Goal: Information Seeking & Learning: Learn about a topic

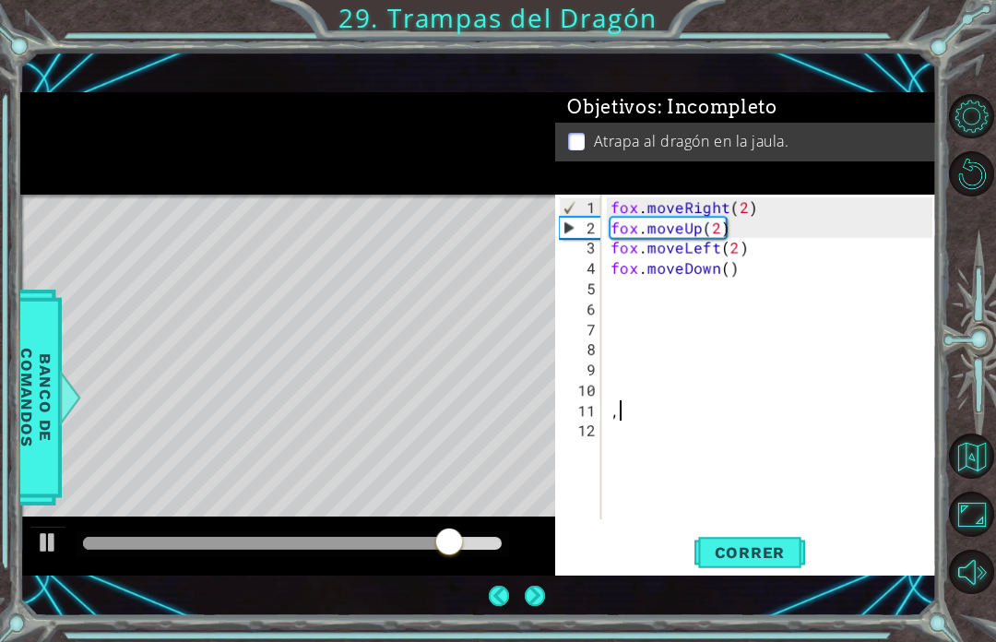
scroll to position [58, 0]
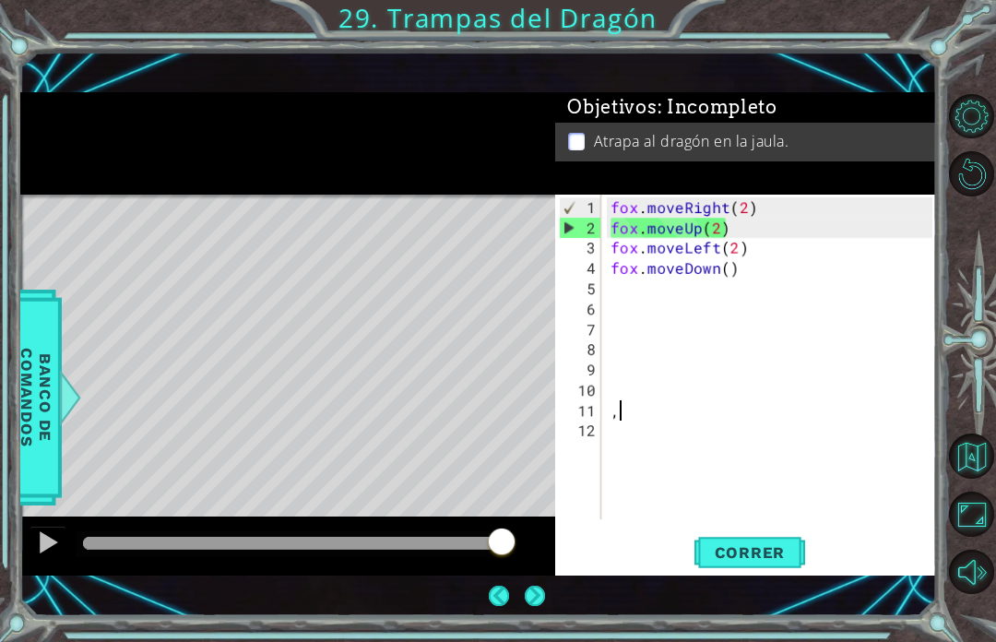
click at [751, 553] on span "Correr" at bounding box center [751, 552] width 108 height 18
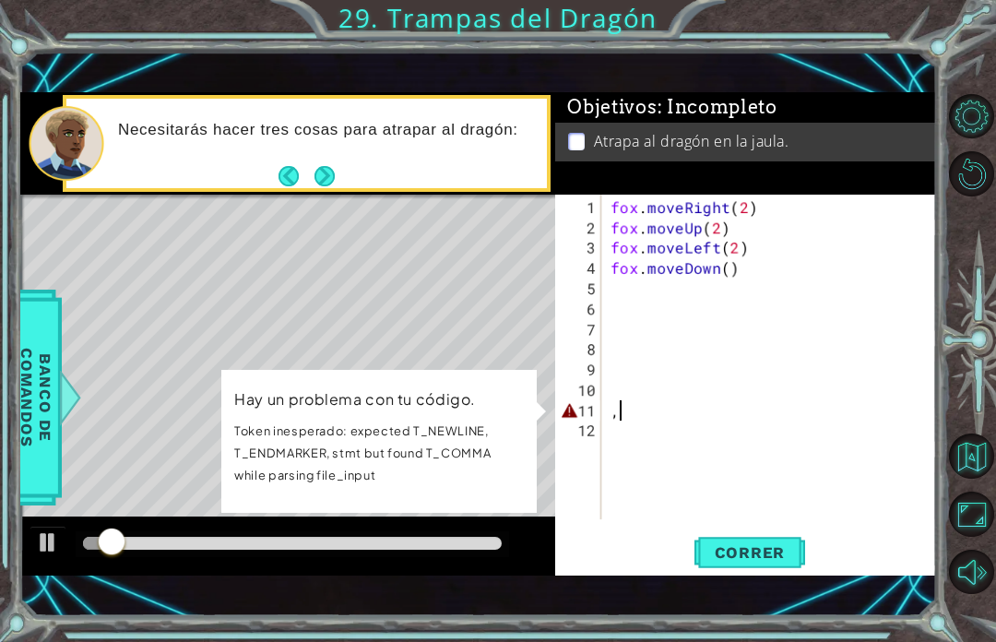
click at [789, 182] on div "Objetivos : Incompleto Atrapa al dragón en la jaula." at bounding box center [745, 143] width 381 height 103
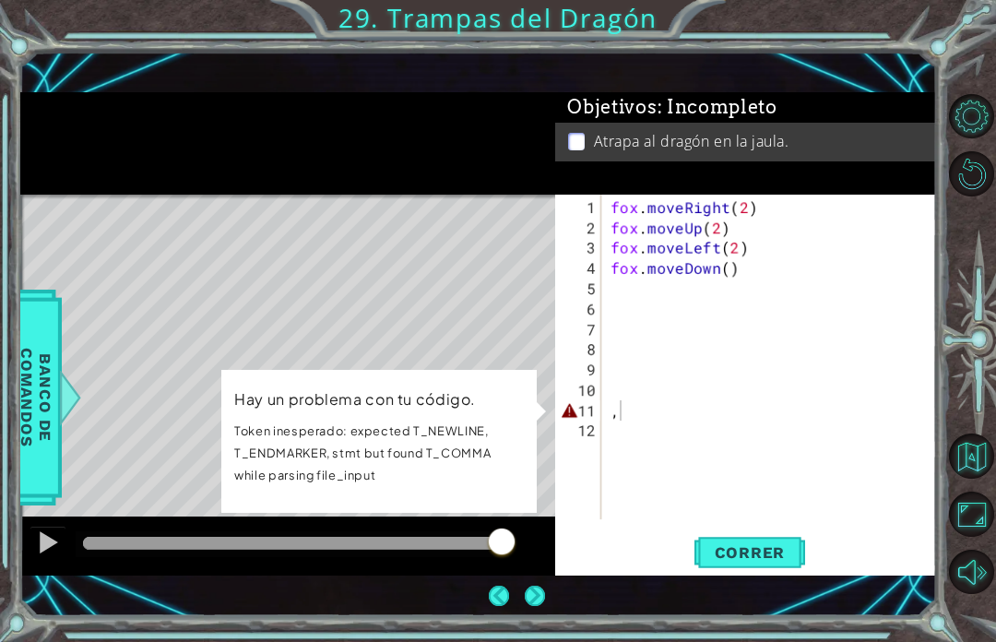
click at [698, 411] on div "fox . moveRight ( 2 ) fox . moveUp ( 2 ) fox . moveLeft ( 2 ) fox . moveDown ( …" at bounding box center [774, 379] width 335 height 365
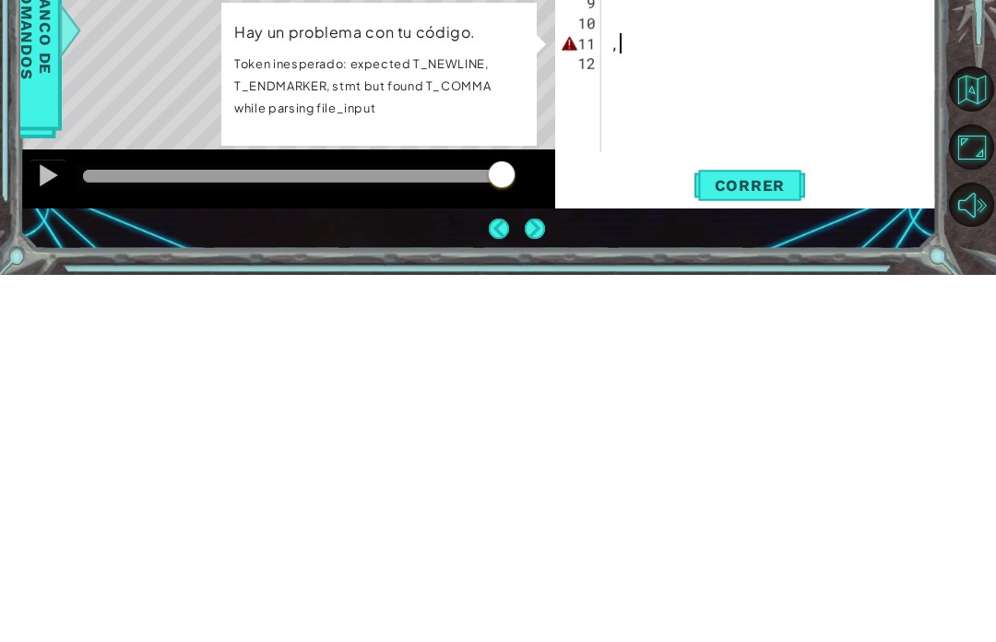
scroll to position [64, 0]
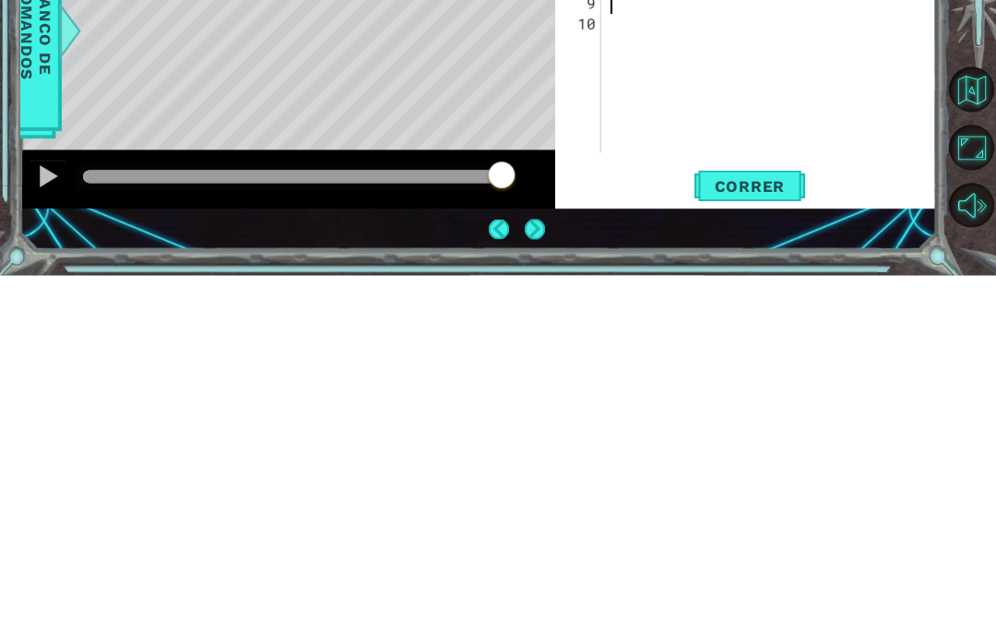
click at [756, 543] on span "Correr" at bounding box center [751, 552] width 108 height 18
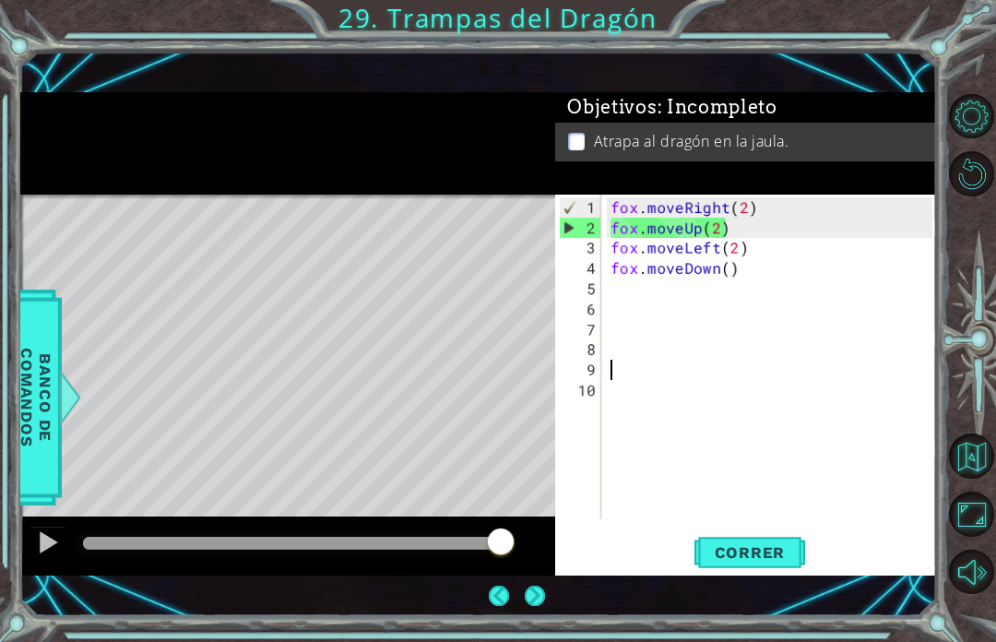
scroll to position [0, 0]
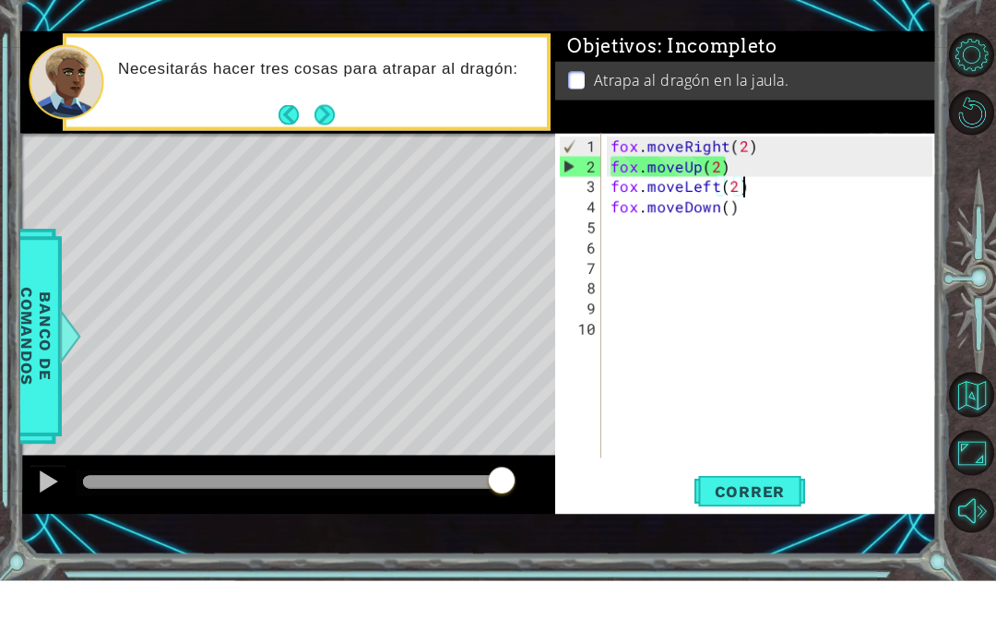
click at [862, 197] on div "fox . moveRight ( 2 ) fox . moveUp ( 2 ) fox . moveLeft ( 2 ) fox . moveDown ( )" at bounding box center [774, 379] width 335 height 365
click at [828, 209] on div "fox . moveRight ( 2 ) fox . moveUp ( 2 ) fox . moveLeft ( 2 ) fox . moveDown ( )" at bounding box center [774, 379] width 335 height 365
type textarea "fox.moveLeft(2) fox.moveDown()"
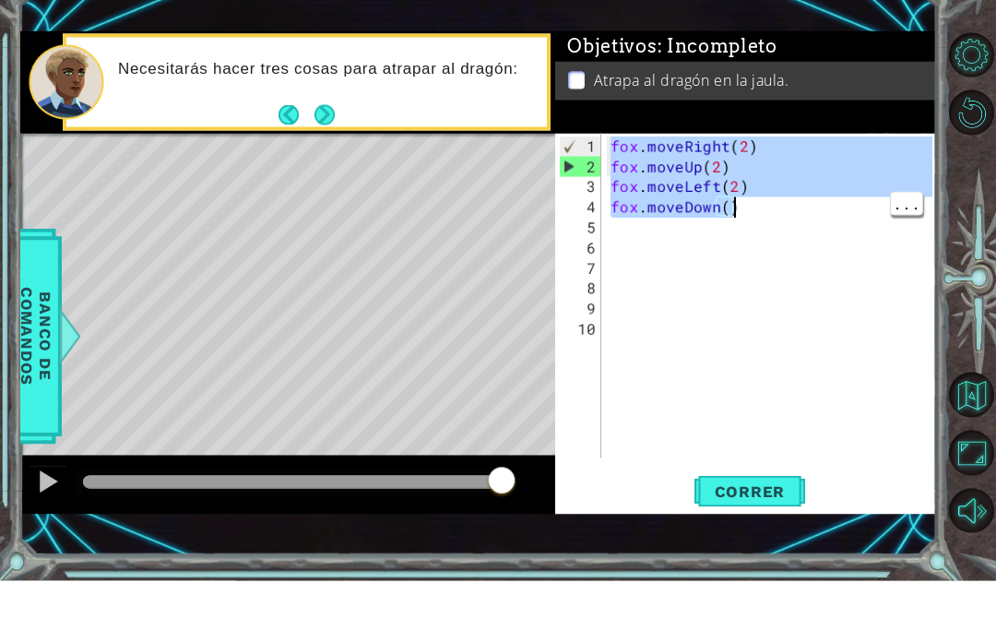
click at [782, 254] on div "fox . moveRight ( 2 ) fox . moveUp ( 2 ) fox . moveLeft ( 2 ) fox . moveDown ( )" at bounding box center [774, 379] width 335 height 365
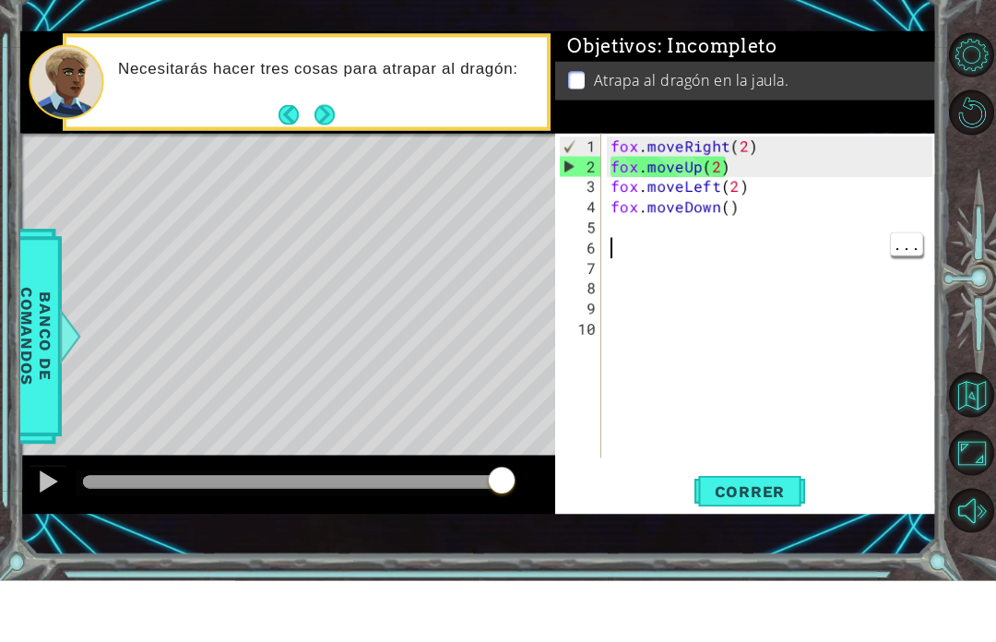
click at [469, 242] on div "Level Map" at bounding box center [446, 466] width 852 height 543
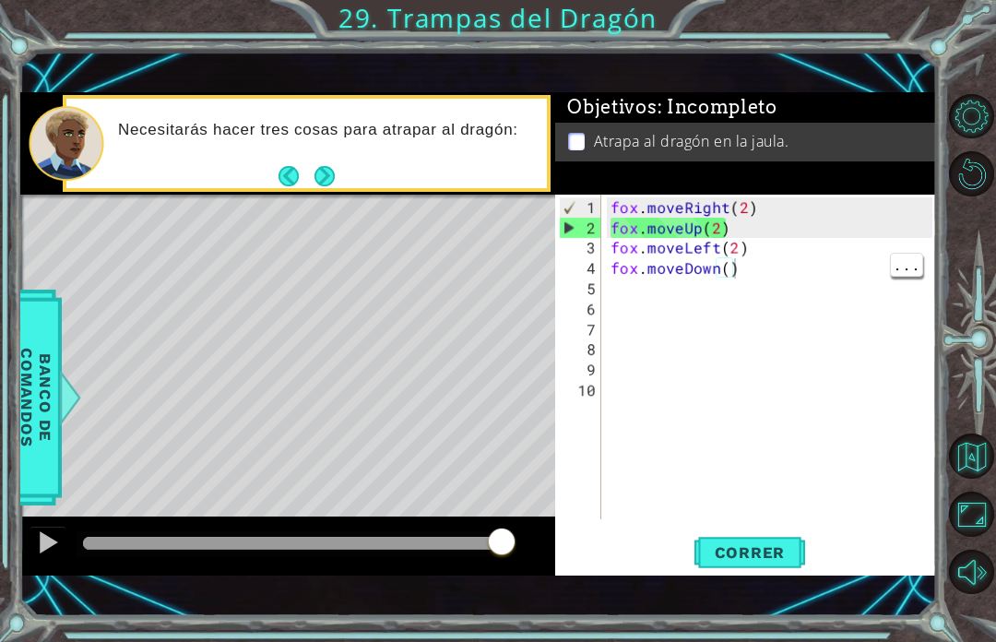
click at [780, 273] on div "fox . moveRight ( 2 ) fox . moveUp ( 2 ) fox . moveLeft ( 2 ) fox . moveDown ( )" at bounding box center [774, 379] width 335 height 365
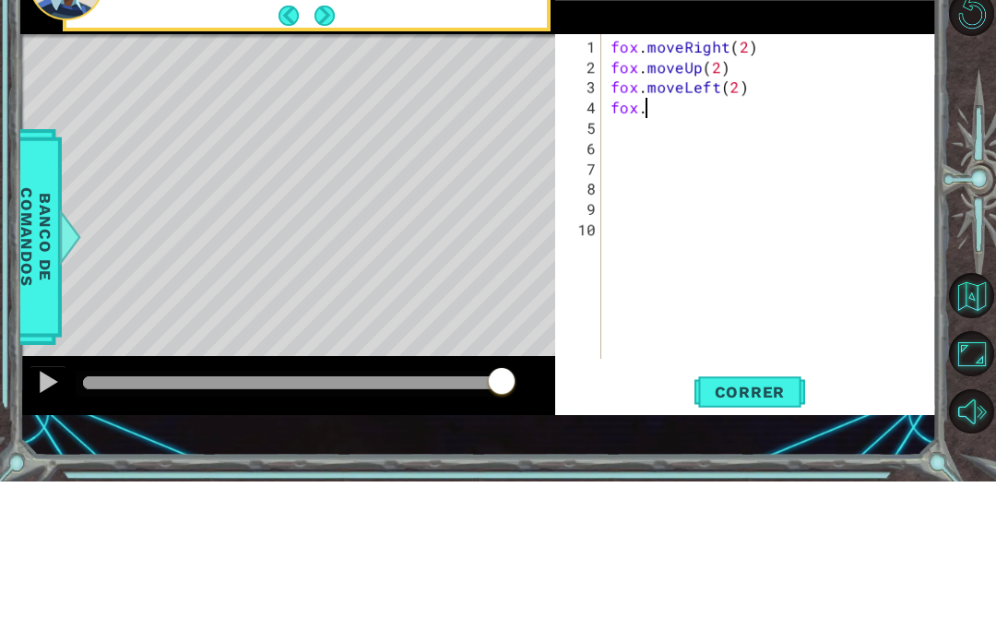
type textarea "fo"
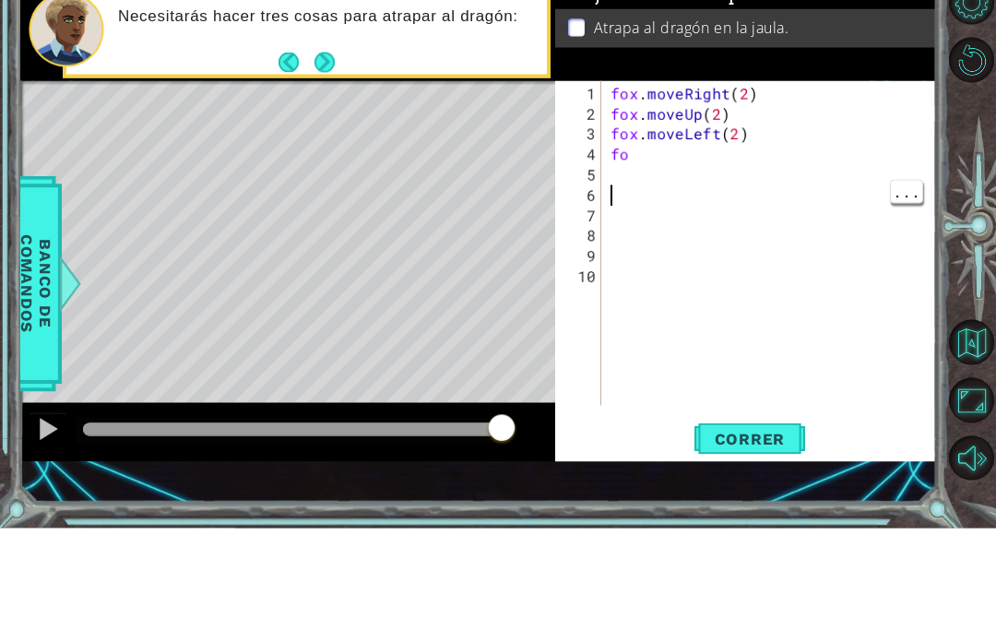
click at [913, 293] on span "..." at bounding box center [906, 304] width 31 height 23
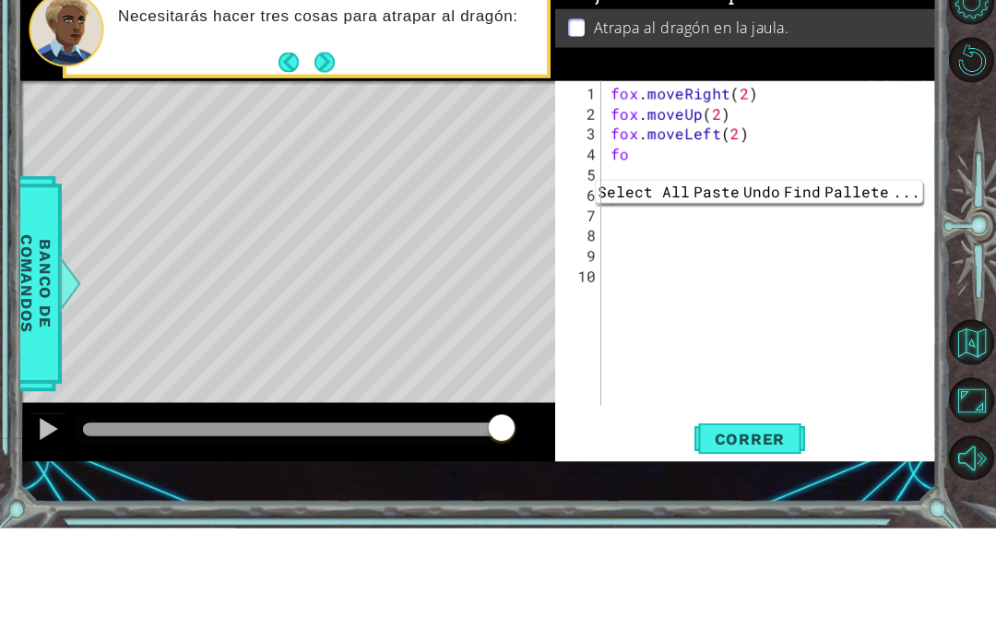
click at [868, 197] on div "fox . moveRight ( 2 ) fox . moveUp ( 2 ) fox . moveLeft ( 2 ) fo" at bounding box center [774, 379] width 335 height 365
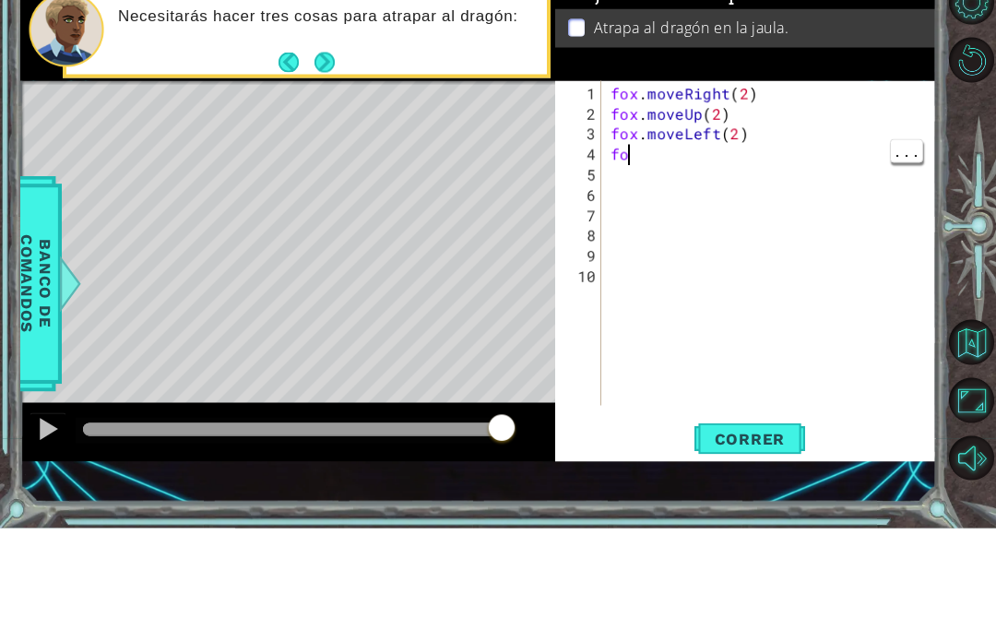
type textarea "f"
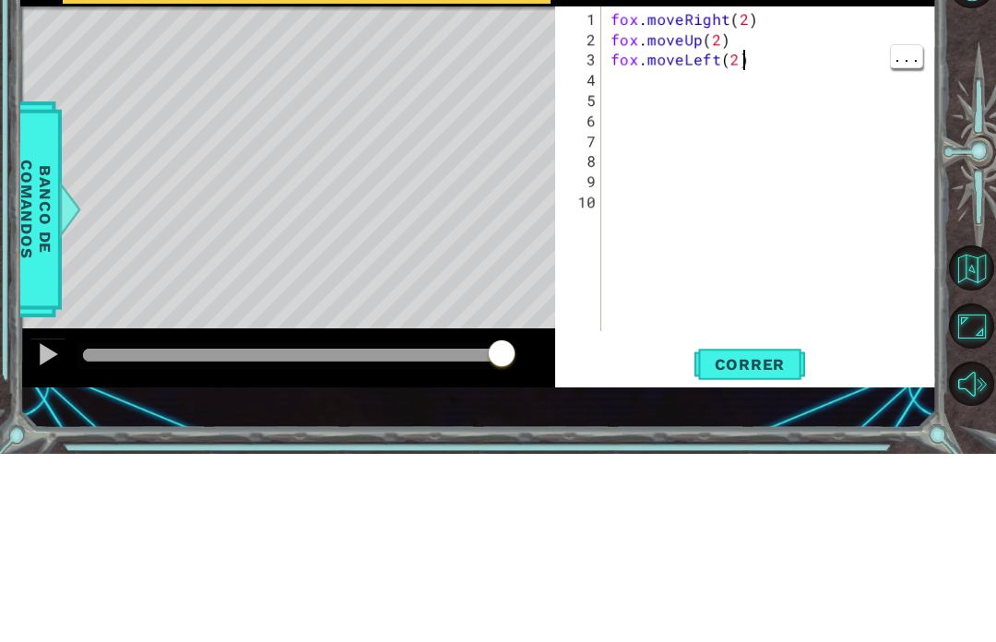
click at [795, 197] on div "fox . moveRight ( 2 ) fox . moveUp ( 2 ) fox . moveLeft ( 2 )" at bounding box center [774, 379] width 335 height 365
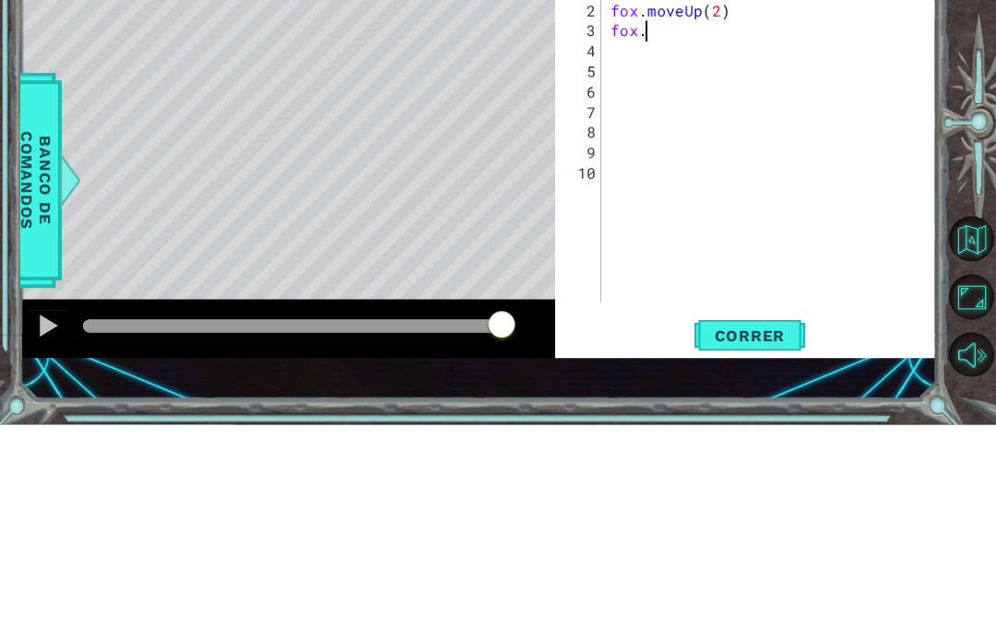
click at [292, 195] on div "Level Map" at bounding box center [446, 466] width 852 height 543
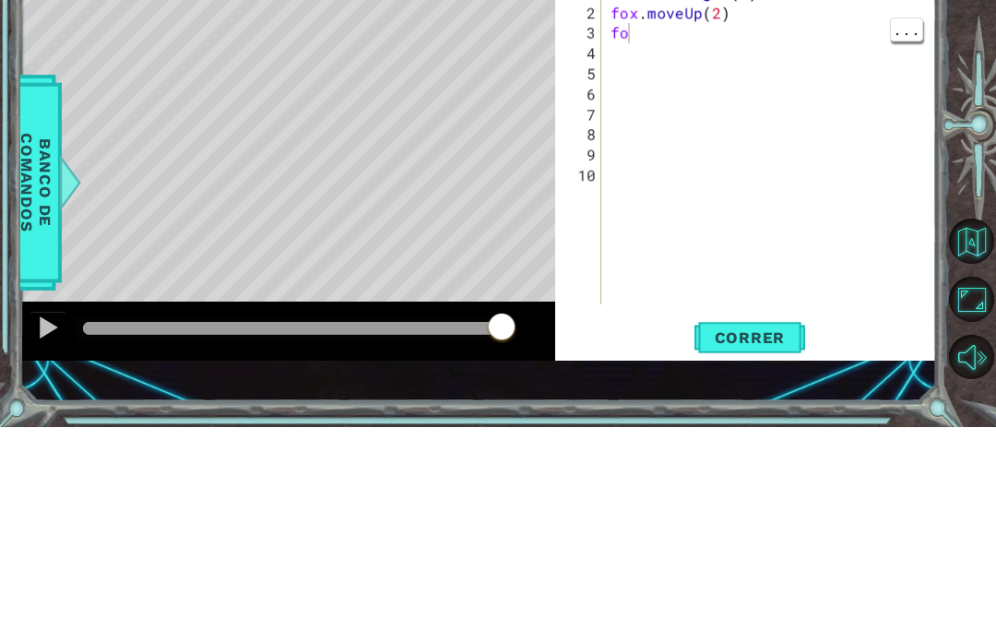
click at [706, 253] on div "fox . moveRight ( 2 ) fox . moveUp ( 2 ) fo" at bounding box center [774, 379] width 335 height 365
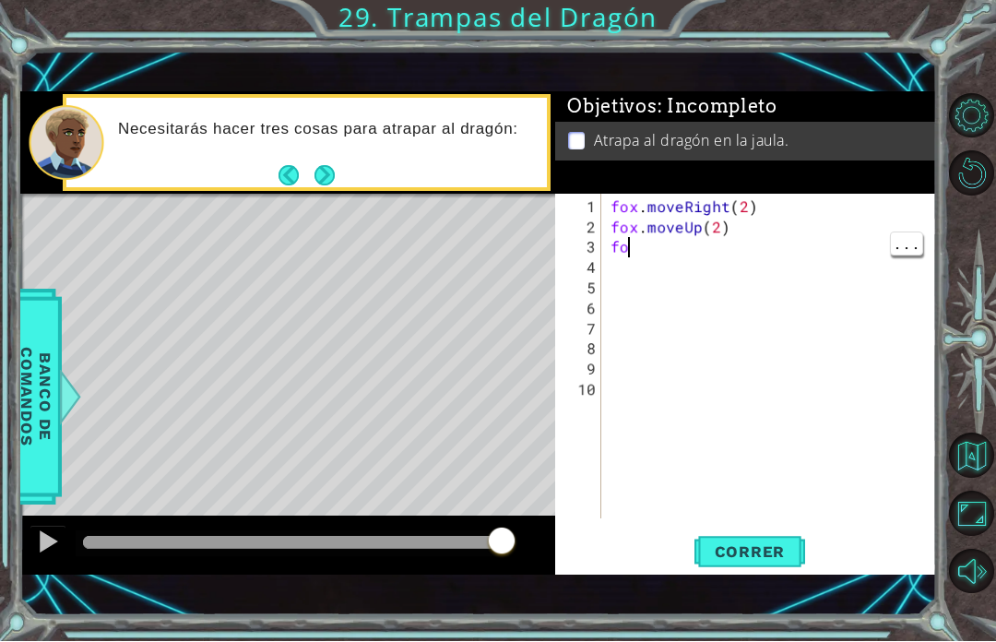
type textarea "f"
click at [671, 220] on div at bounding box center [774, 379] width 335 height 365
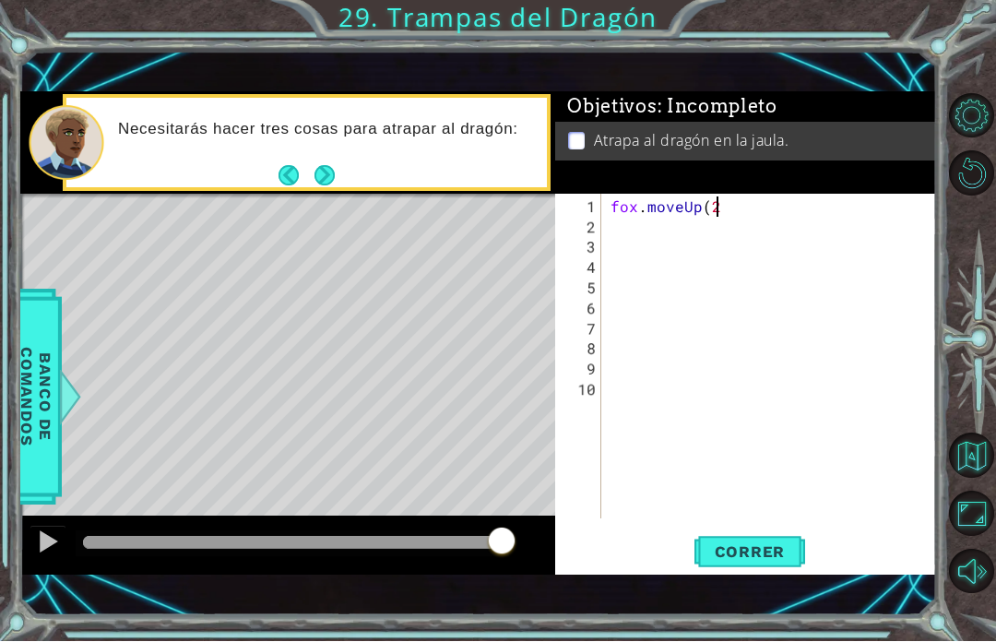
type textarea "fox.moveUp(2)"
type textarea "fox.moveRight"
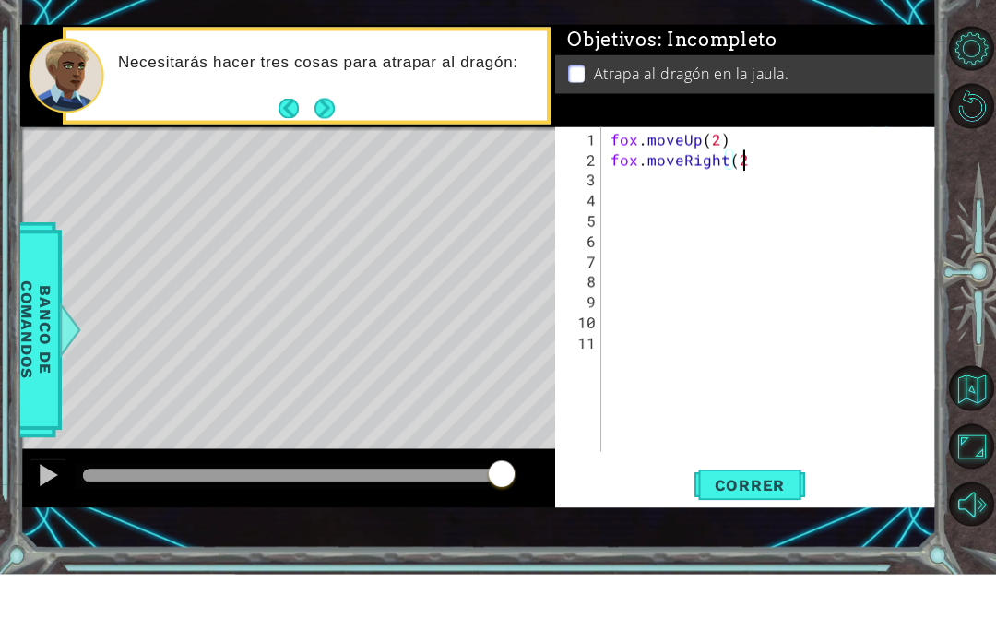
scroll to position [0, 7]
type textarea "fox.moveRight(2)"
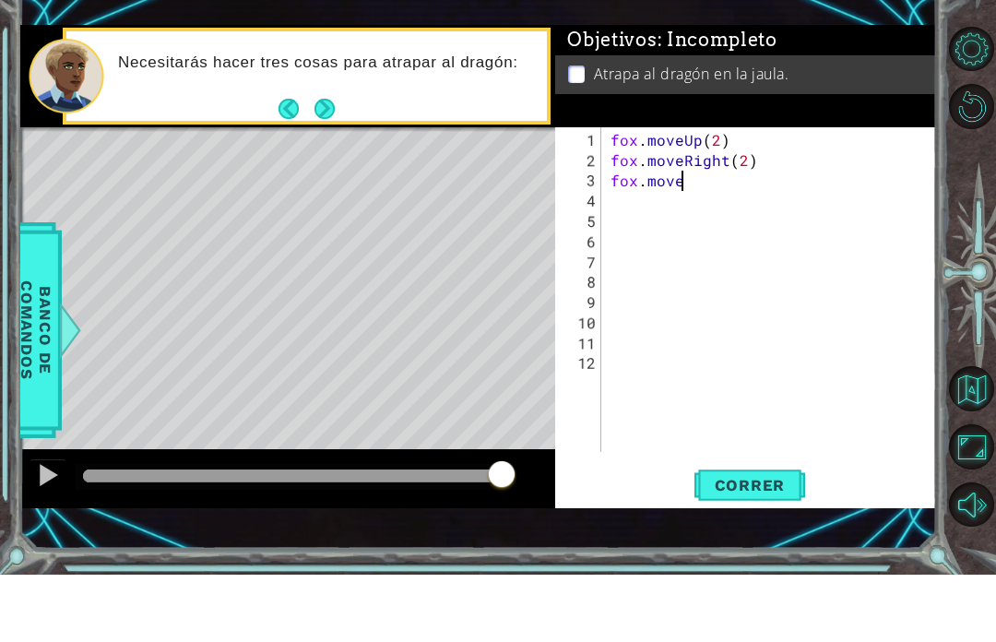
scroll to position [0, 4]
type textarea "fox.move.Left()"
click at [700, 198] on div "fox . moveUp ( 2 ) fox . moveRight ( 2 ) fox . move . Left ( )" at bounding box center [774, 379] width 335 height 365
type textarea "4"
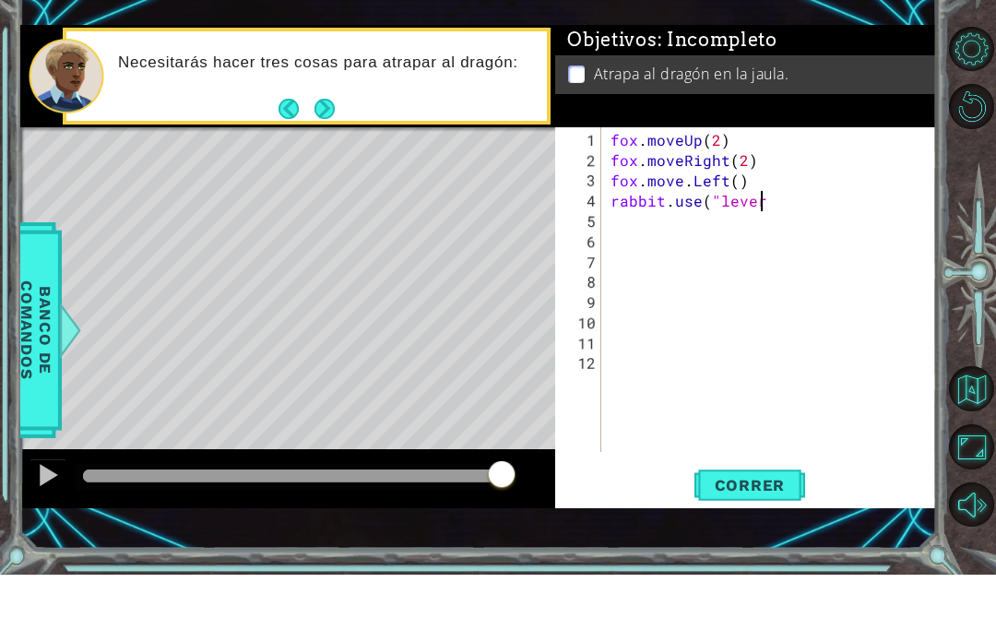
scroll to position [0, 9]
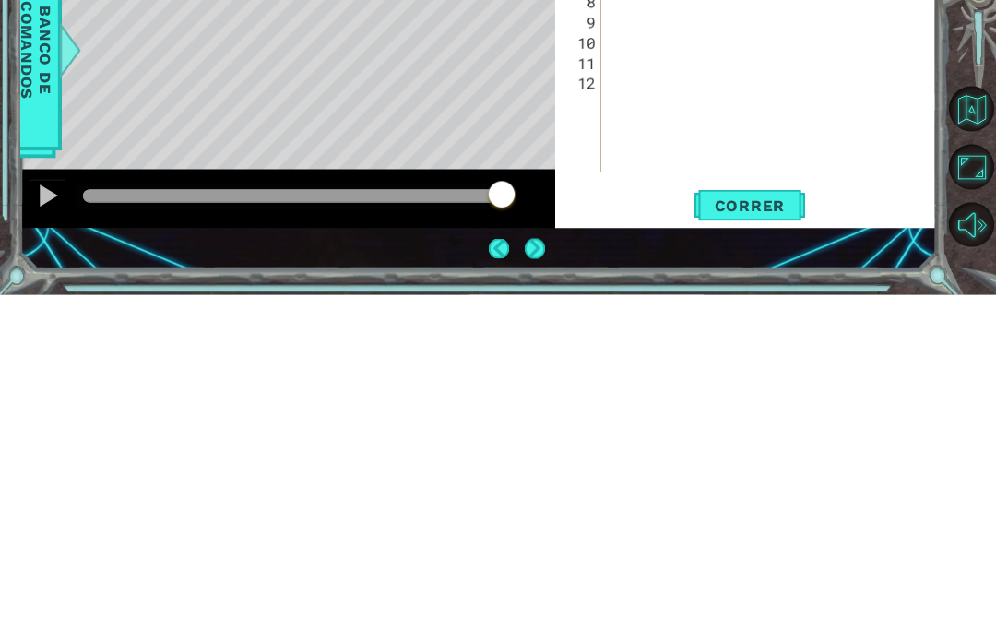
click at [766, 534] on button "Correr" at bounding box center [750, 553] width 111 height 38
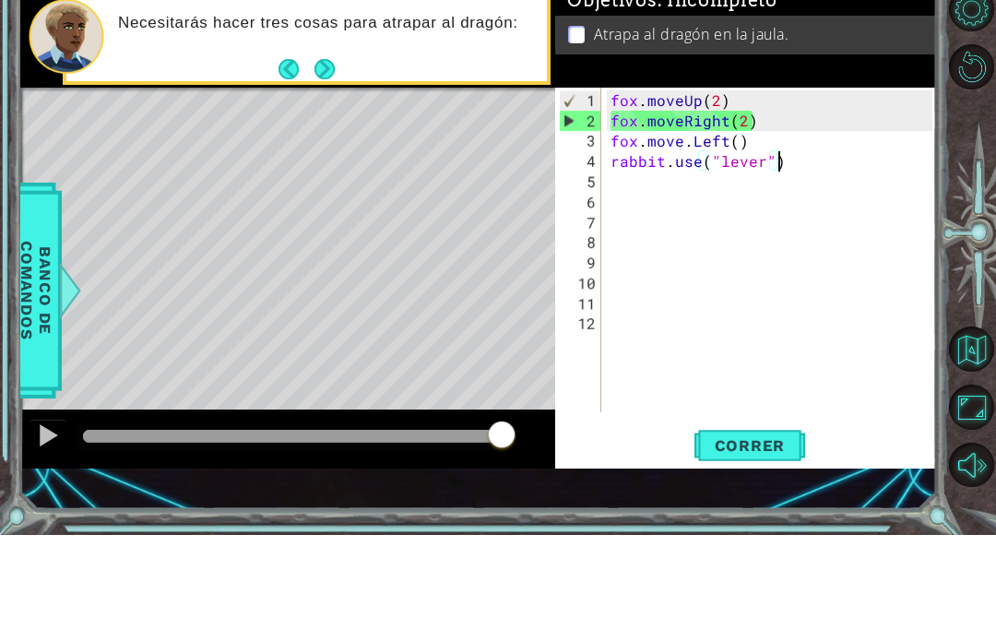
click at [765, 92] on div "Objetivos : Incompleto Atrapa al dragón en la jaula." at bounding box center [745, 143] width 381 height 103
click at [731, 208] on div "fox . moveUp ( 2 ) fox . moveRight ( 2 ) fox . move . Left ( ) rabbit . use ( "…" at bounding box center [774, 379] width 335 height 365
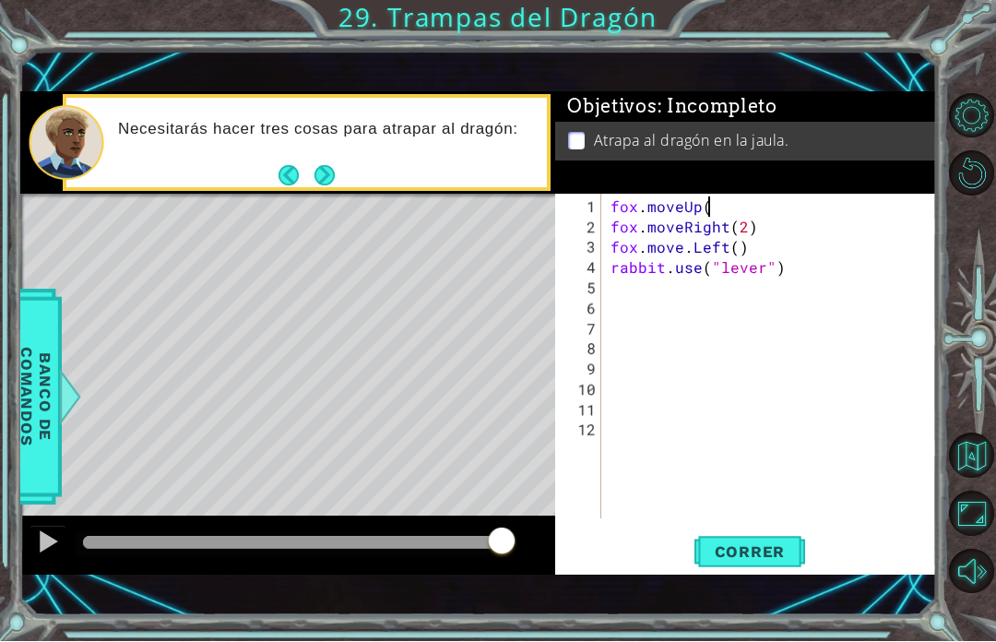
scroll to position [0, 6]
type textarea "fox.moveUp()"
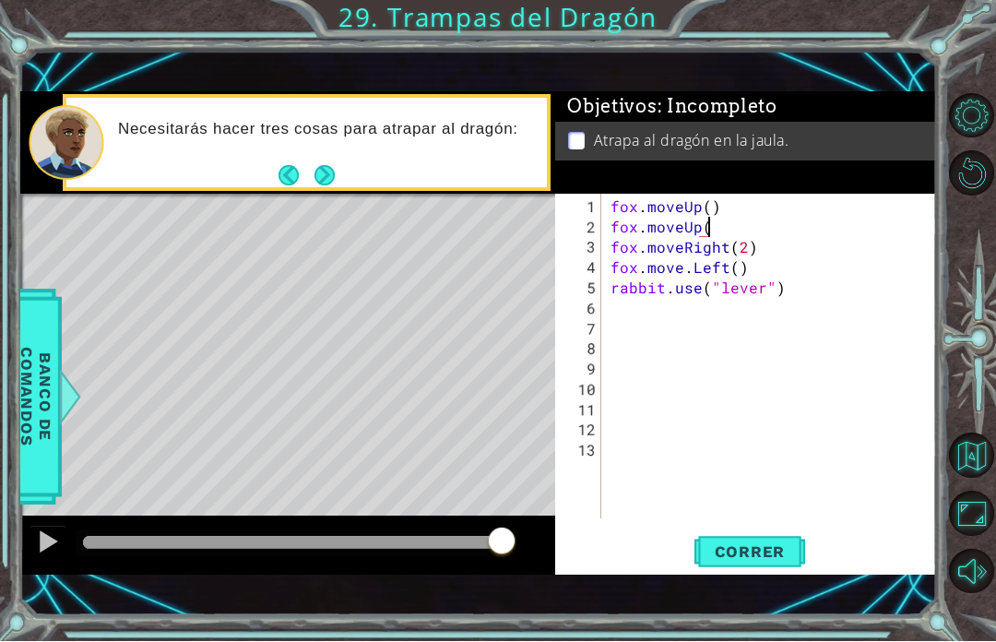
type textarea "fox.moveUp()"
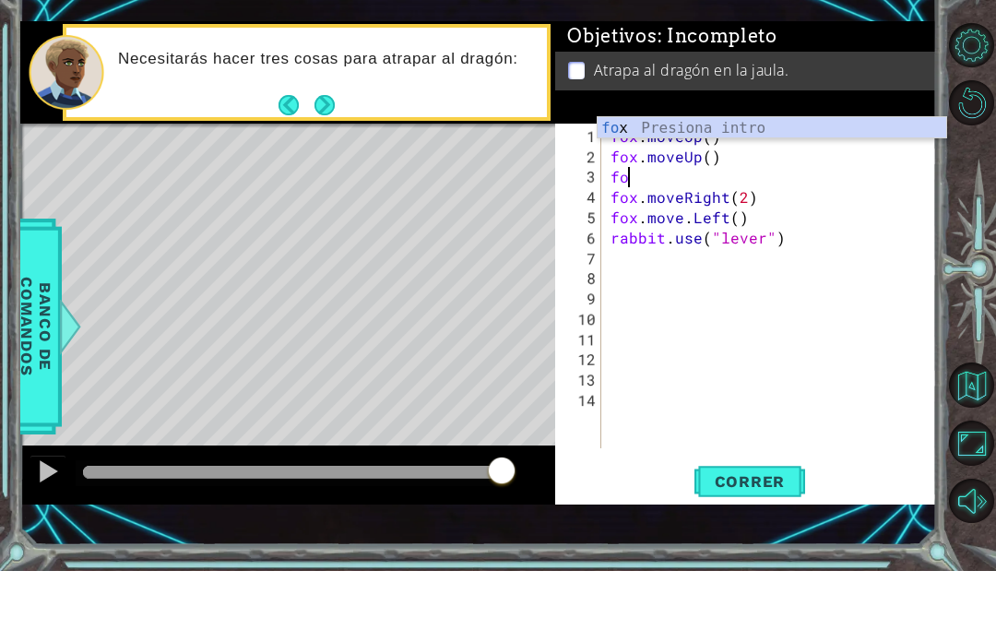
scroll to position [0, 0]
type textarea "f"
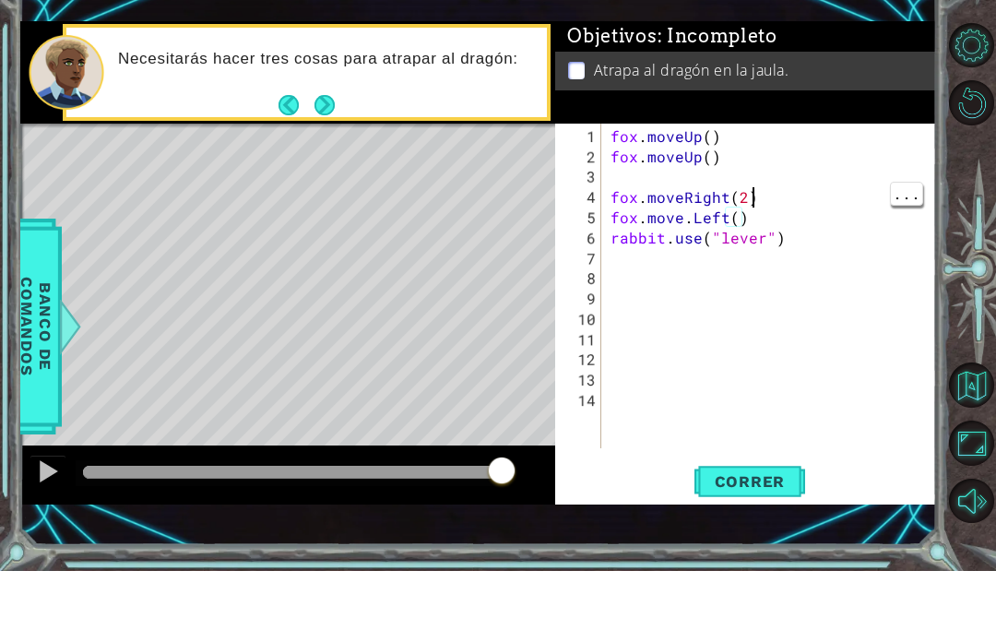
click at [776, 197] on div "fox . moveUp ( ) fox . moveUp ( ) fox . moveRight ( 2 ) fox . move . Left ( ) r…" at bounding box center [774, 379] width 335 height 365
click at [732, 206] on div "fox . moveUp ( ) fox . moveUp ( ) fox . moveRight ( ) fox . move . Left ( ) rab…" at bounding box center [774, 379] width 335 height 365
click at [744, 210] on div "fox . moveUp ( ) fox . moveUp ( ) fox . moveRight ( ) fox . move . Left ( ) rab…" at bounding box center [774, 379] width 335 height 365
click at [675, 206] on div "fox . moveUp ( ) fox . moveUp ( ) fox . moveRight ( ) fox . move . Left ( ) rab…" at bounding box center [774, 379] width 335 height 365
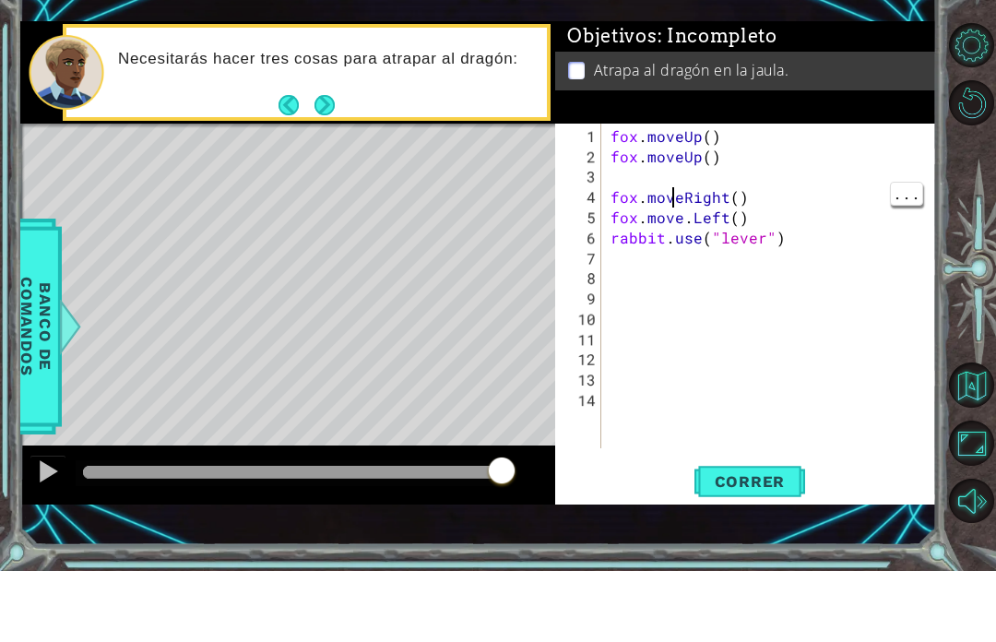
click at [597, 279] on div "5" at bounding box center [580, 289] width 42 height 20
click at [613, 212] on div "fox . moveUp ( ) fox . moveUp ( ) fox . moveRight ( ) fox . move . Left ( ) rab…" at bounding box center [774, 379] width 335 height 365
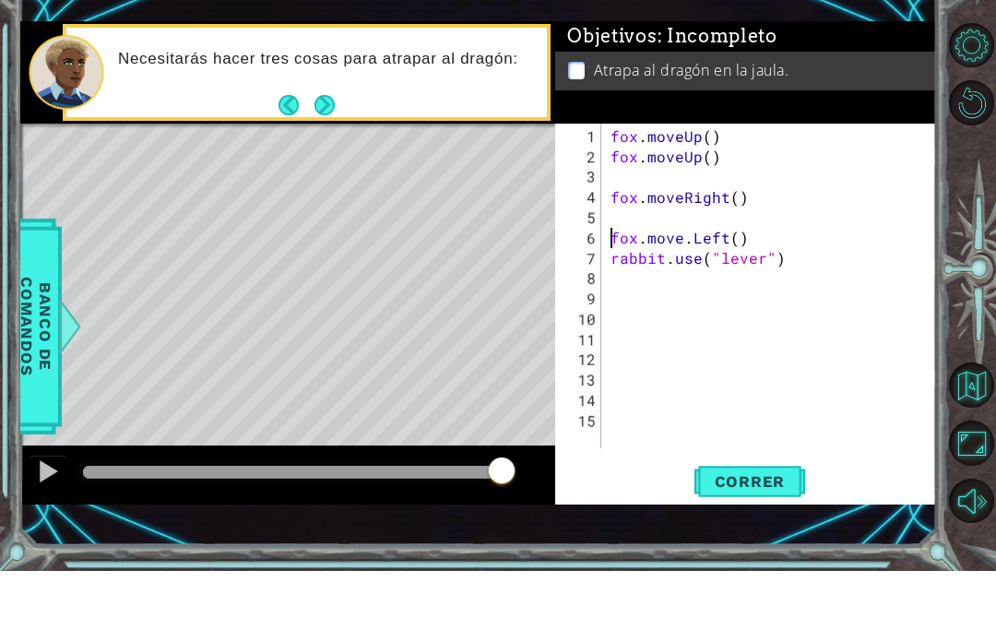
click at [607, 205] on div "fox . moveUp ( ) fox . moveUp ( ) fox . moveRight ( ) fox . move . Left ( ) rab…" at bounding box center [770, 357] width 326 height 325
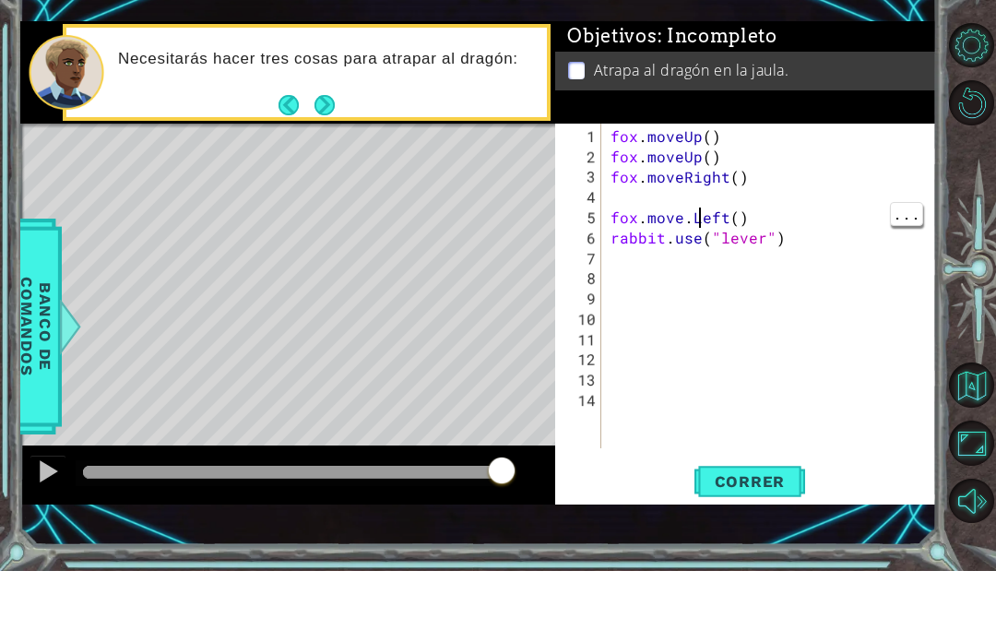
click at [687, 220] on div "fox . moveUp ( ) fox . moveUp ( ) fox . moveRight ( ) fox . move . Left ( ) rab…" at bounding box center [774, 379] width 335 height 365
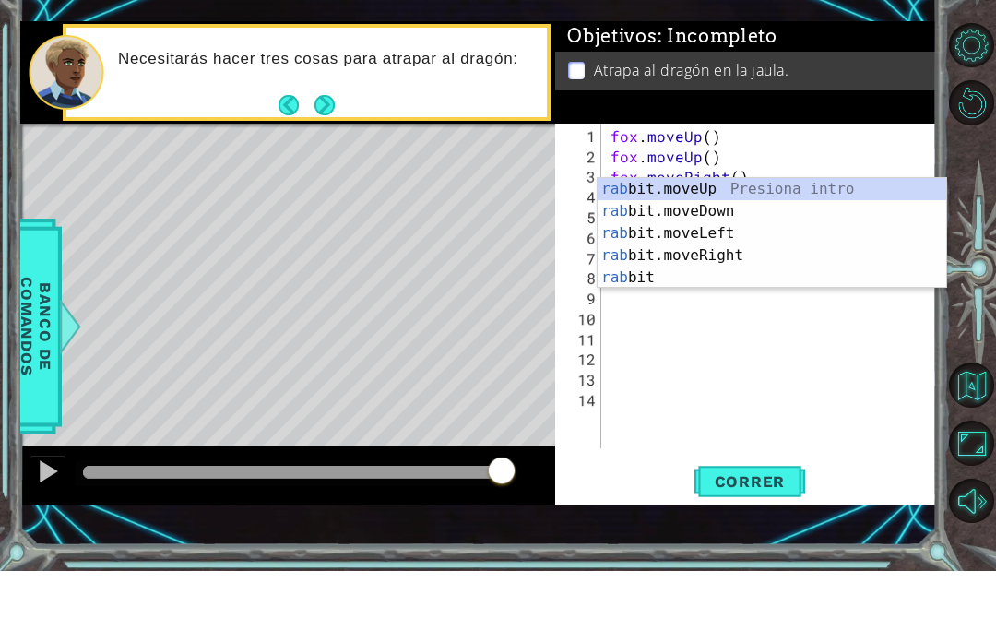
scroll to position [0, 0]
type textarea "r"
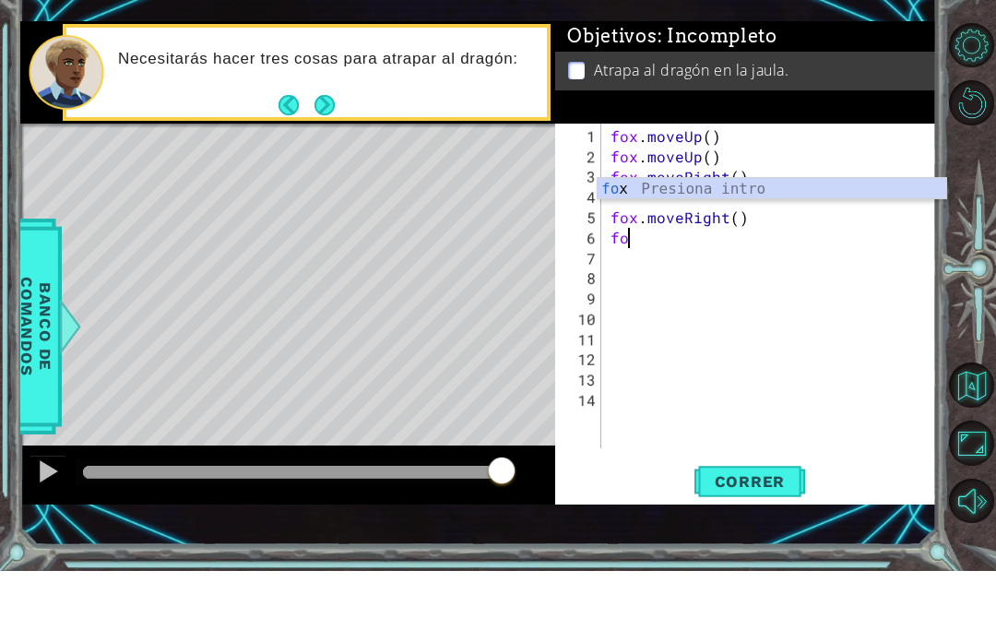
type textarea "f"
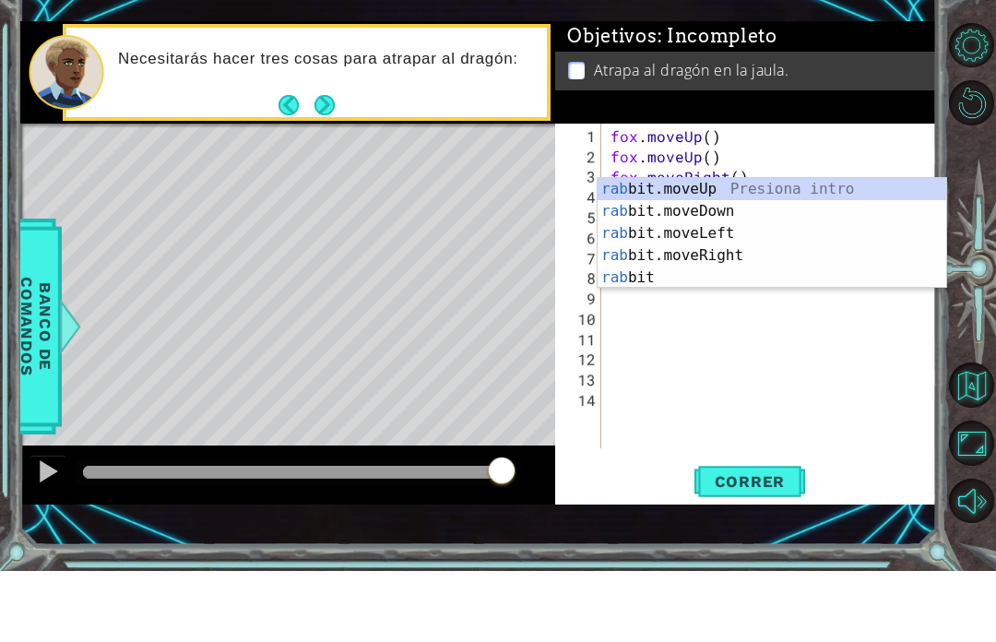
scroll to position [0, 1]
click at [838, 249] on div "rab bit.moveUp Presiona intro rab bit.moveDown Presiona intro rab bit.moveLeft …" at bounding box center [772, 326] width 349 height 155
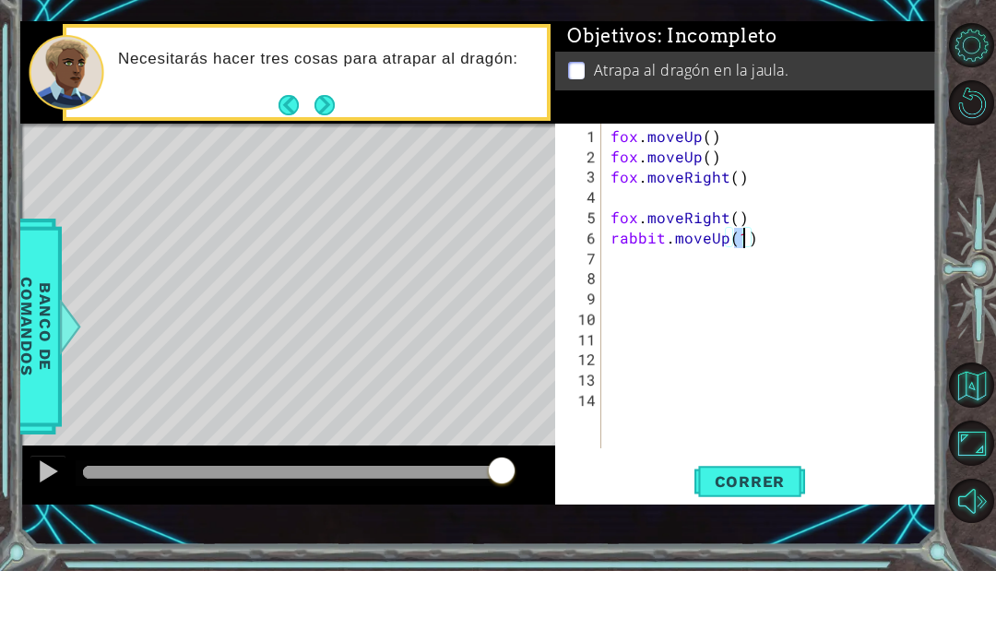
type textarea "fox.moveRight()"
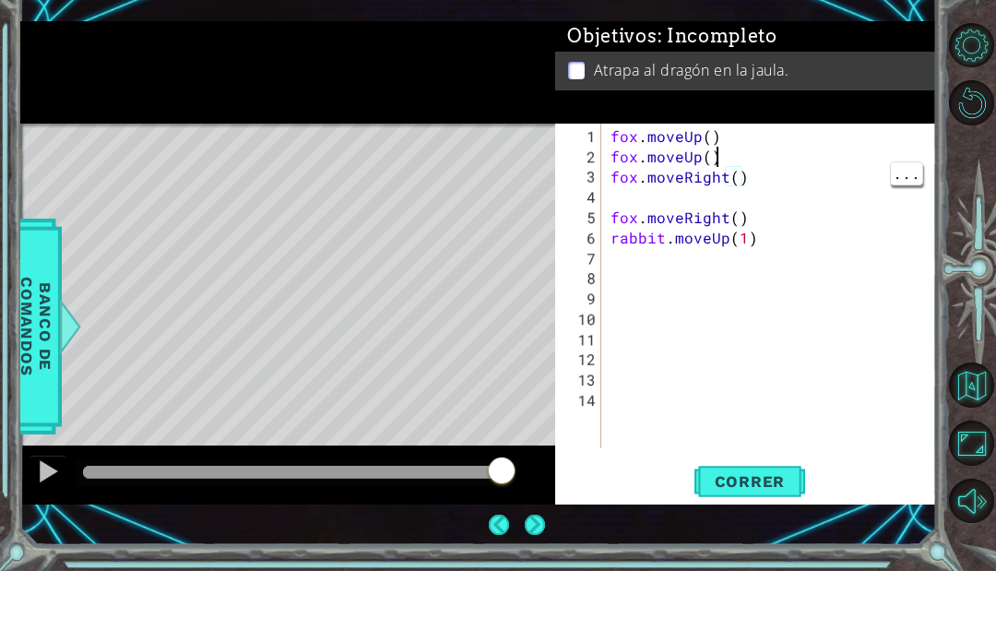
scroll to position [0, 0]
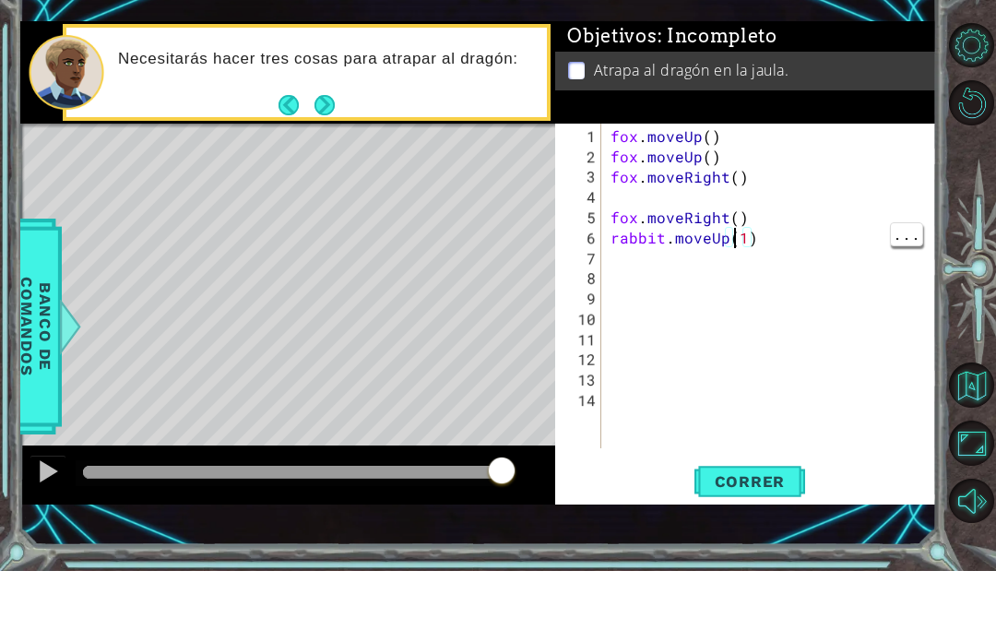
click at [735, 236] on div "fox . moveUp ( ) fox . moveUp ( ) fox . moveRight ( ) fox . moveRight ( ) rabbi…" at bounding box center [774, 379] width 335 height 365
click at [750, 222] on div "fox . moveUp ( ) fox . moveUp ( ) fox . moveRight ( ) fox . moveRight ( ) rabbi…" at bounding box center [774, 379] width 335 height 365
click at [759, 241] on div "fox . moveUp ( ) fox . moveUp ( ) fox . moveRight ( ) fox . moveRight ( ) rabbi…" at bounding box center [774, 379] width 335 height 365
type textarea "rabbit.moveUp()"
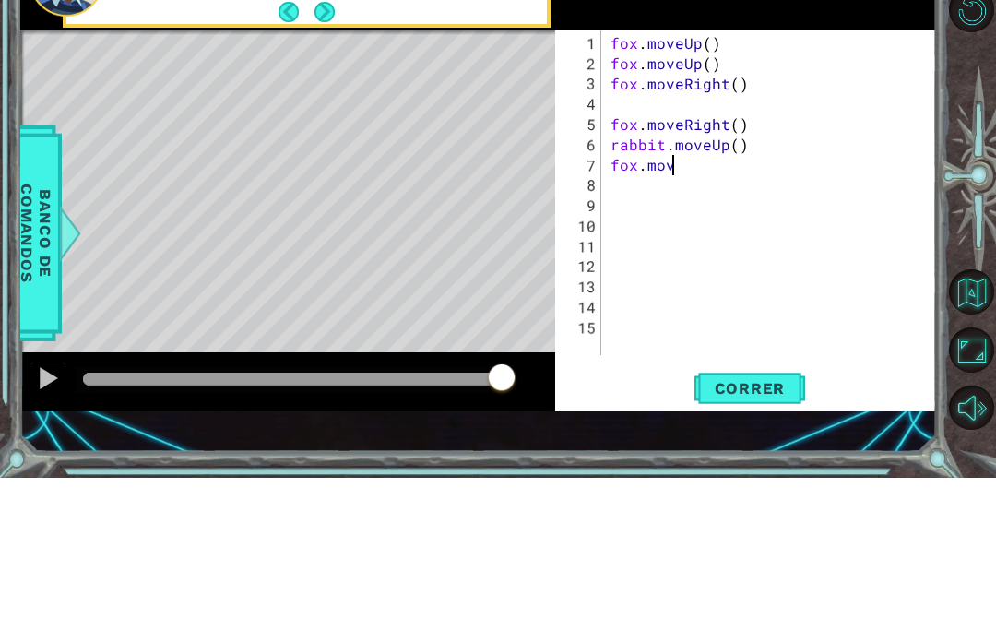
scroll to position [0, 4]
type textarea "fox.move.Legt"
click at [747, 197] on div "fox . moveUp ( ) fox . moveUp ( ) fox . moveRight ( ) fox . moveRight ( ) rabbi…" at bounding box center [774, 379] width 335 height 365
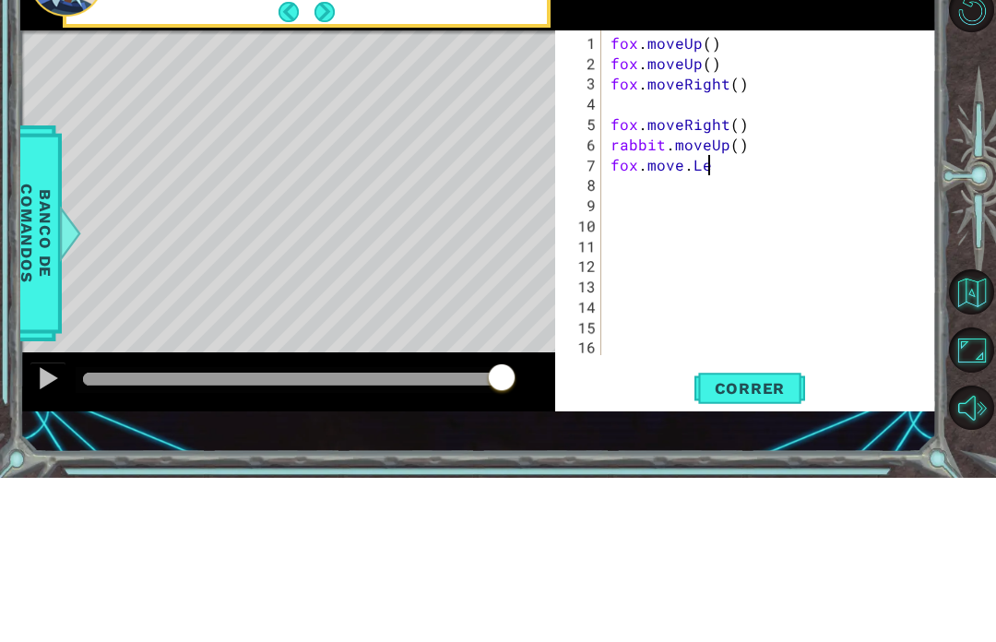
type textarea "fox.move.Left"
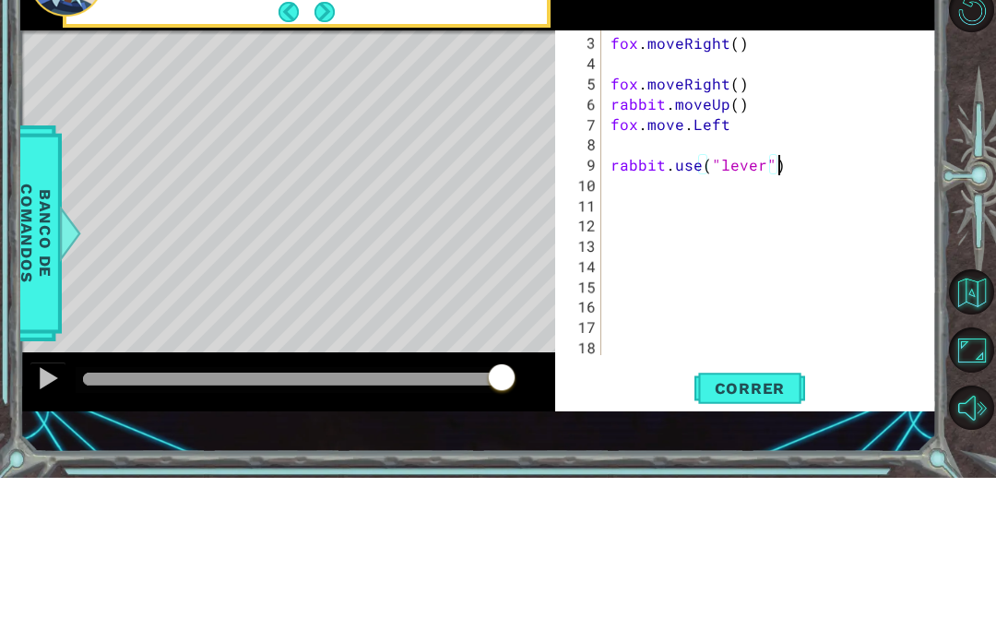
click at [966, 260] on div at bounding box center [973, 343] width 45 height 167
click at [774, 547] on span "Correr" at bounding box center [751, 552] width 108 height 18
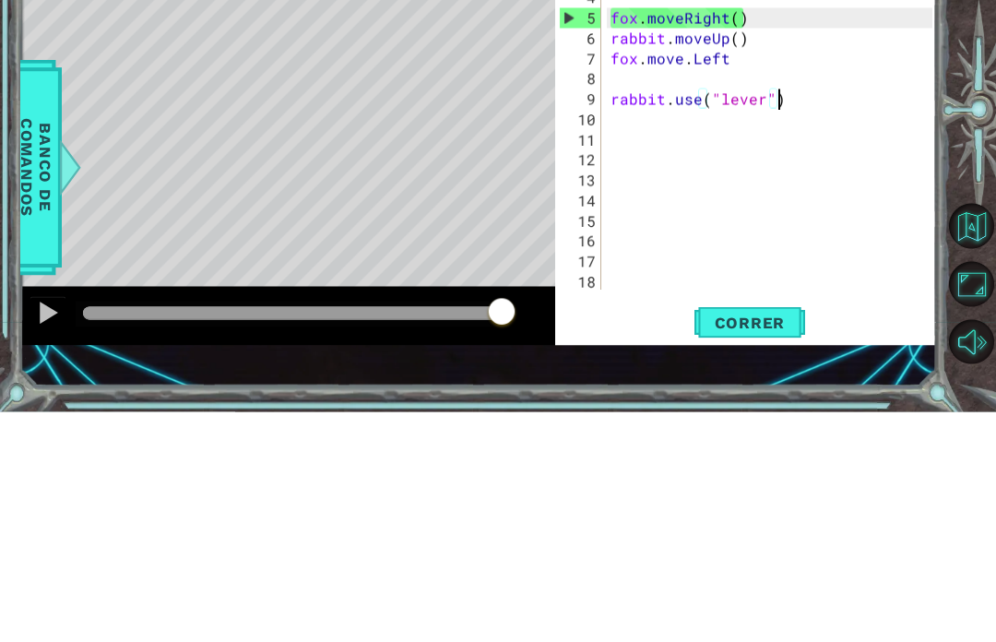
type textarea "rabbit.use("lever")"
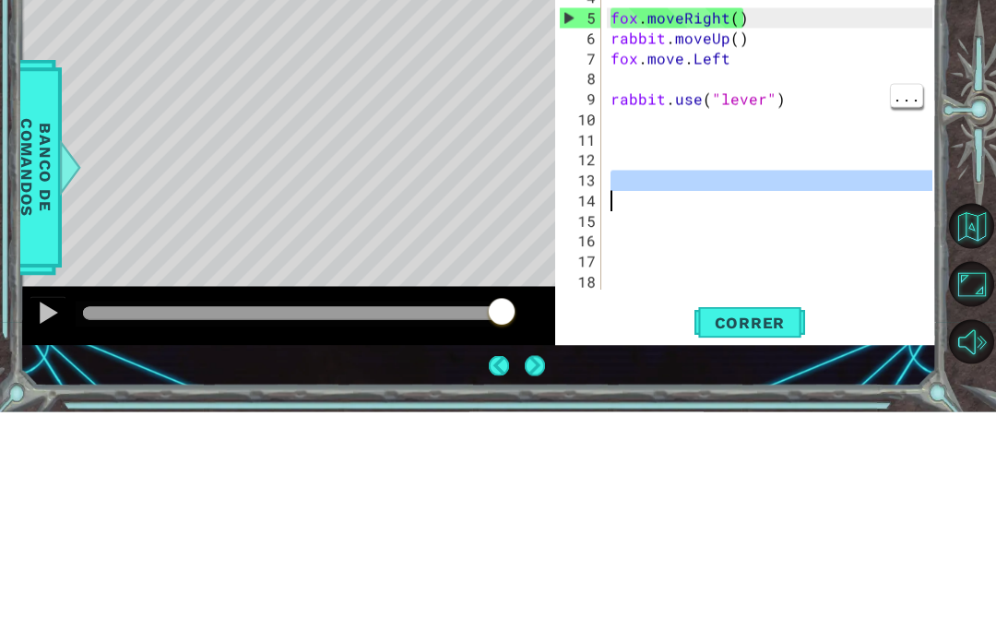
scroll to position [0, 0]
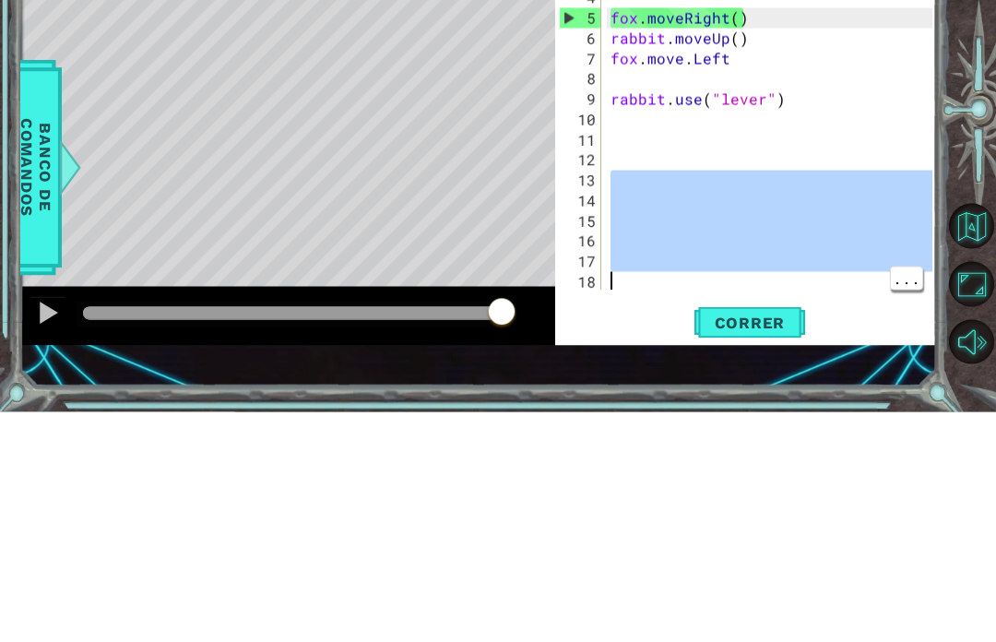
type textarea "fox.move.Left"
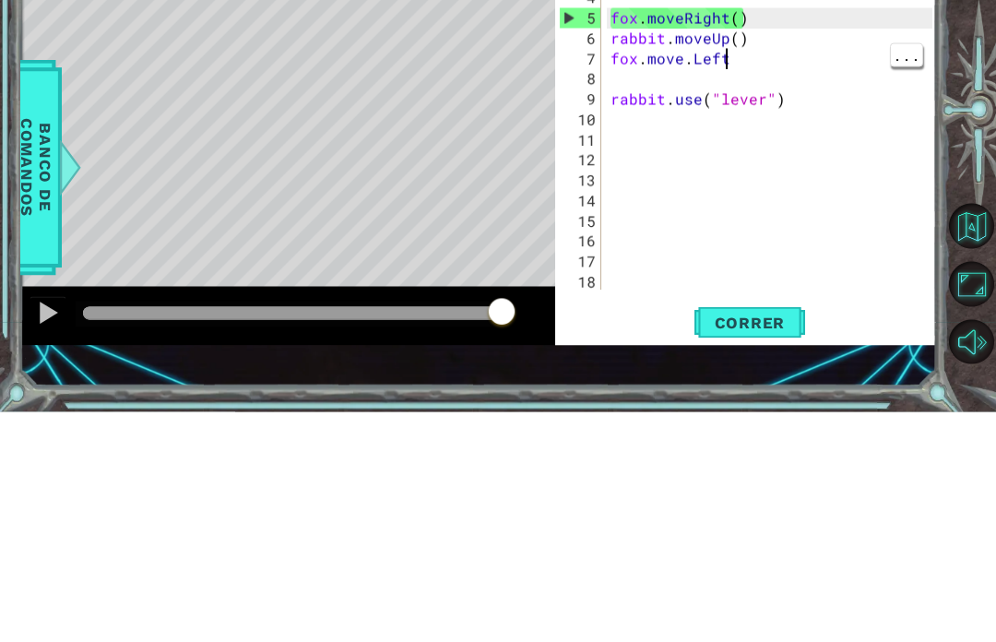
click at [840, 197] on div "fox . moveRight ( ) fox . moveRight ( ) rabbit . moveUp ( ) fox . move . Left r…" at bounding box center [774, 379] width 335 height 365
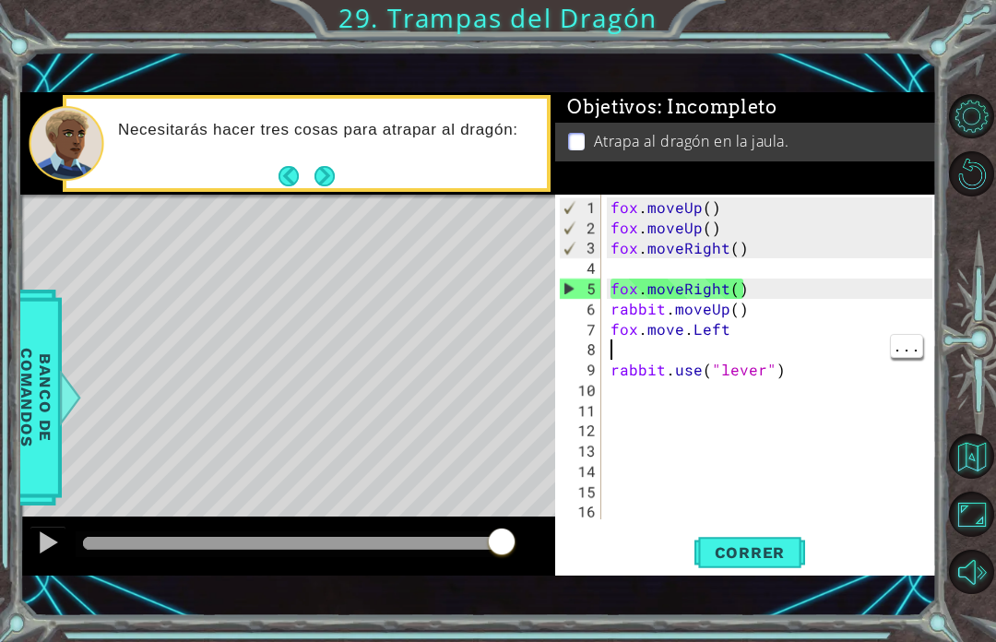
click at [753, 340] on div "fox . moveUp ( ) fox . moveUp ( ) fox . moveRight ( ) fox . moveRight ( ) rabbi…" at bounding box center [774, 379] width 335 height 365
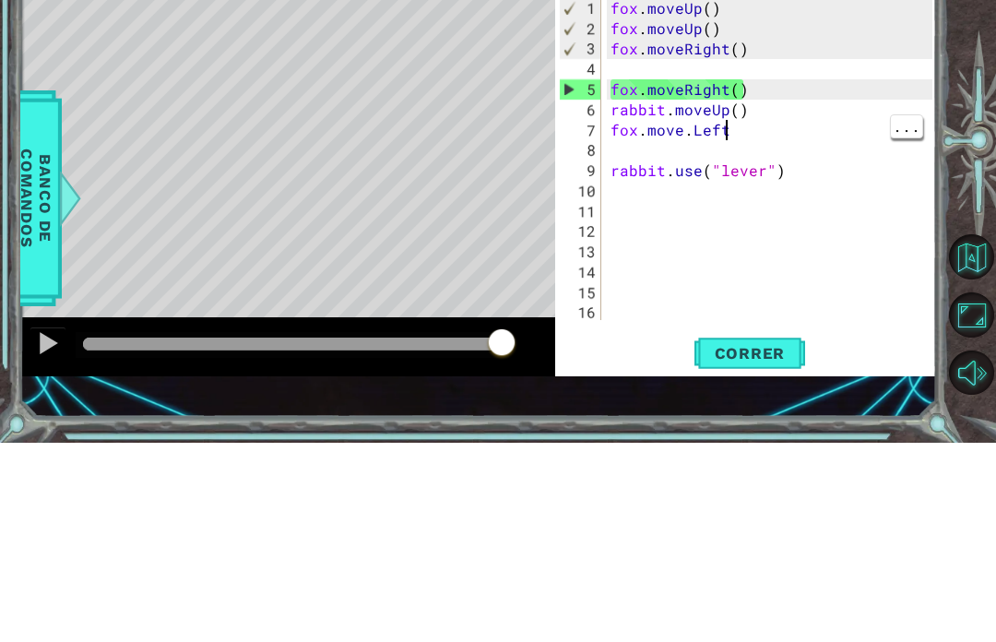
click at [746, 197] on div "fox . moveUp ( ) fox . moveUp ( ) fox . moveRight ( ) fox . moveRight ( ) rabbi…" at bounding box center [774, 379] width 335 height 365
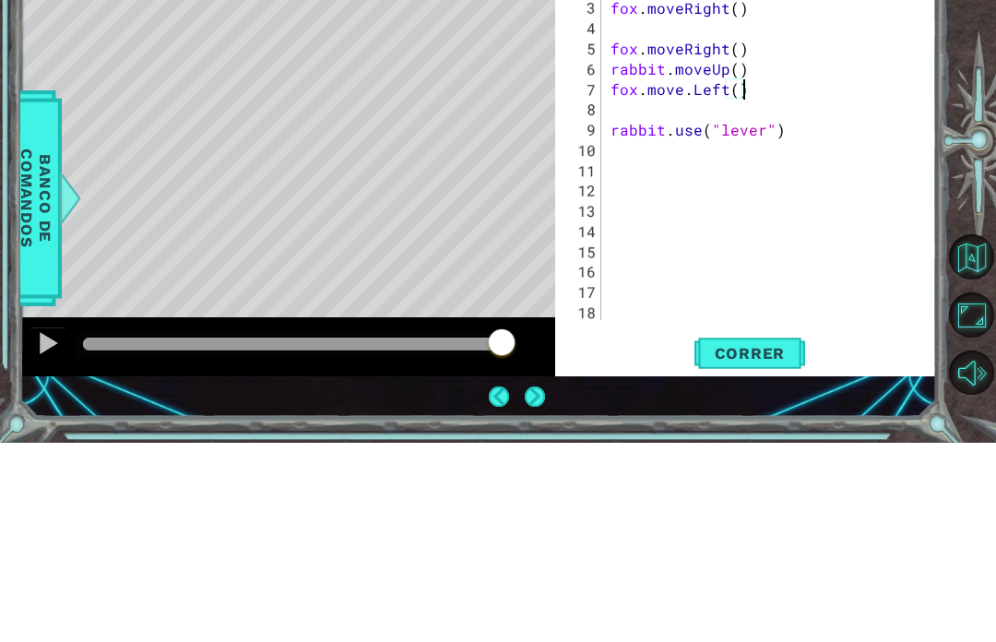
scroll to position [41, 0]
type textarea "fox.move.Left()"
click at [959, 88] on div at bounding box center [973, 345] width 45 height 514
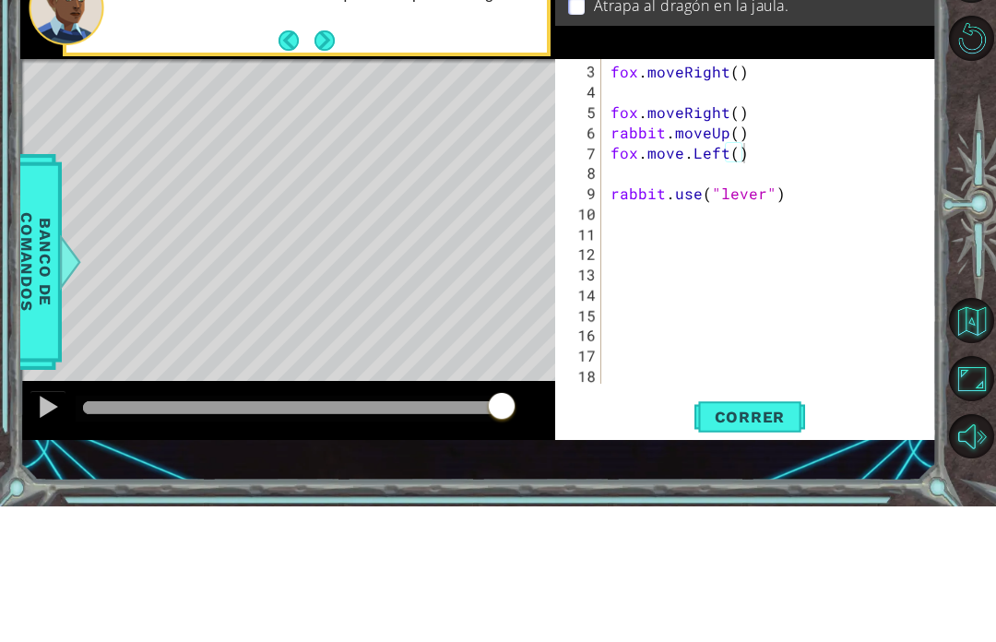
click at [756, 556] on span "Correr" at bounding box center [751, 552] width 108 height 18
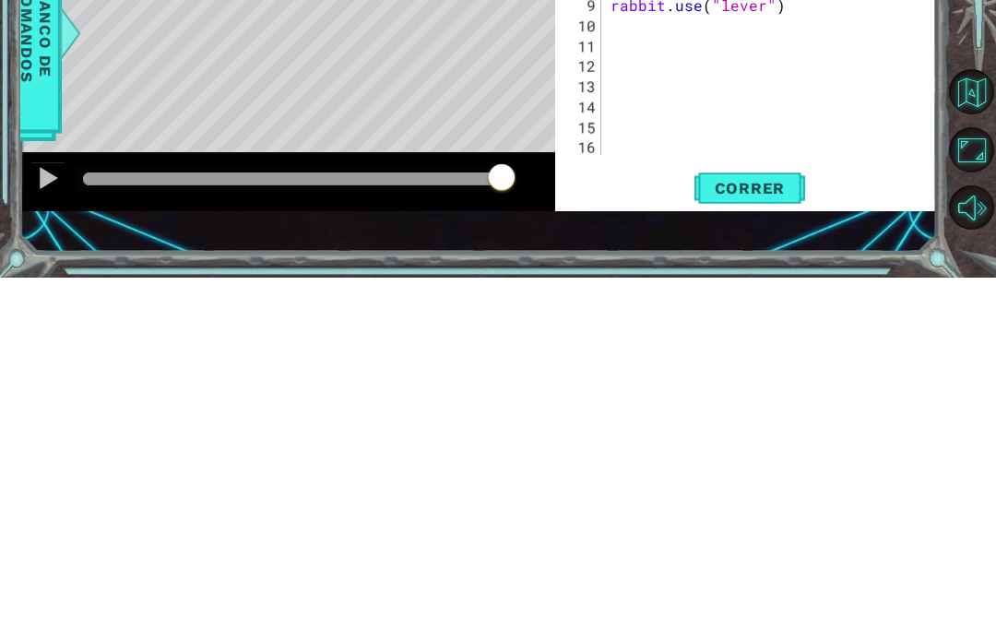
scroll to position [0, 0]
click at [742, 543] on span "Correr" at bounding box center [751, 552] width 108 height 18
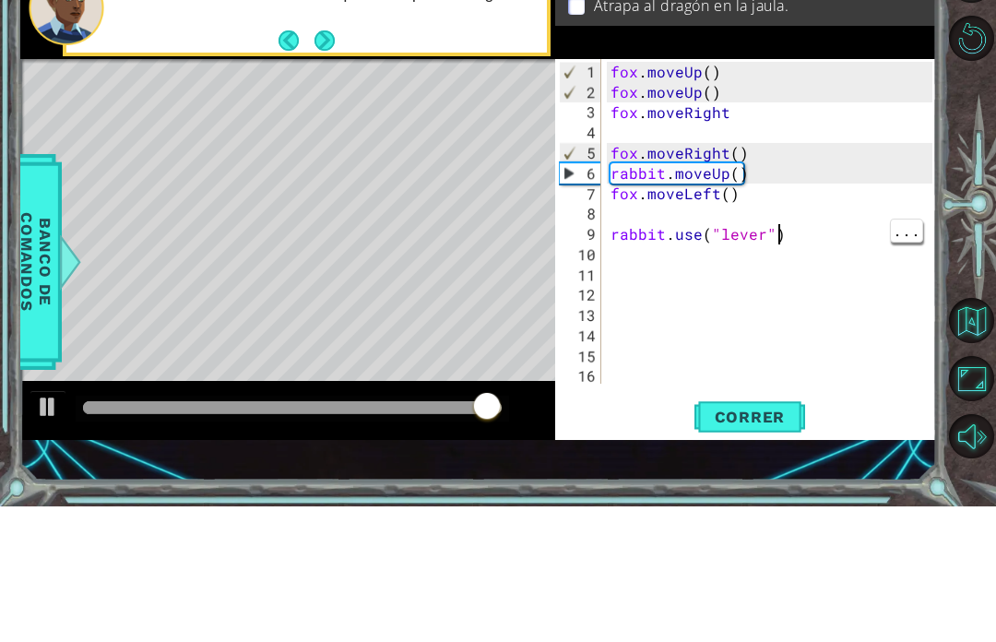
click at [831, 235] on div "fox . moveUp ( ) fox . moveUp ( ) fox . moveRight fox . moveRight ( ) rabbit . …" at bounding box center [774, 379] width 335 height 365
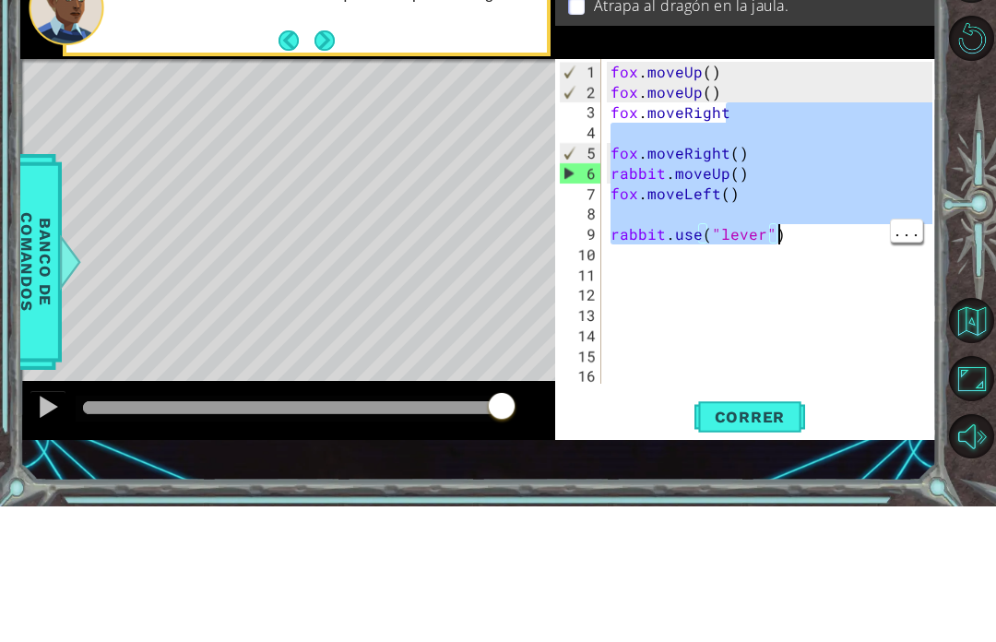
click at [466, 195] on div "Level Map" at bounding box center [446, 466] width 852 height 543
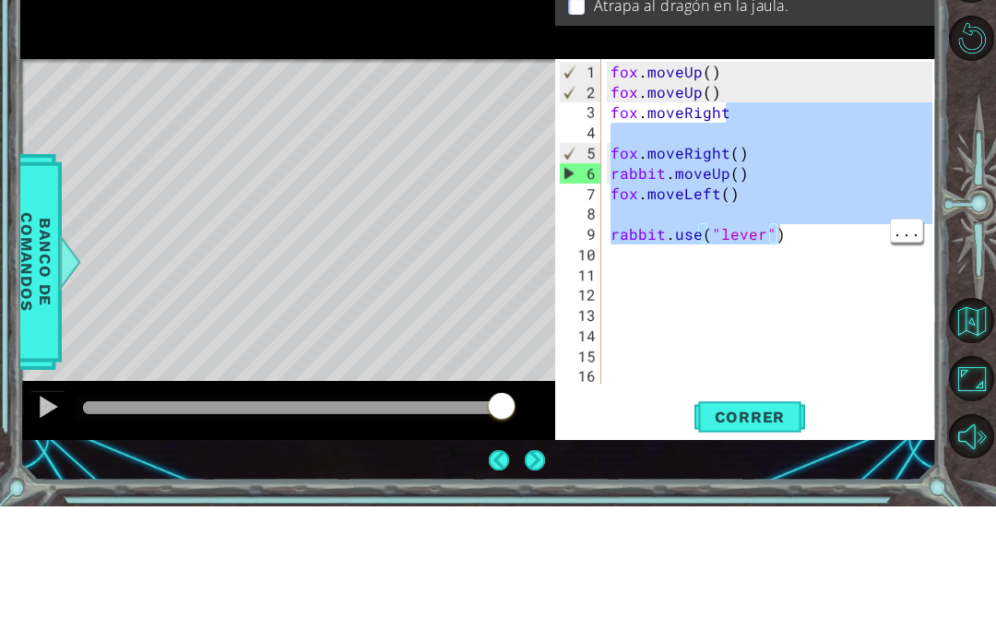
click at [736, 566] on button "Correr" at bounding box center [750, 553] width 111 height 38
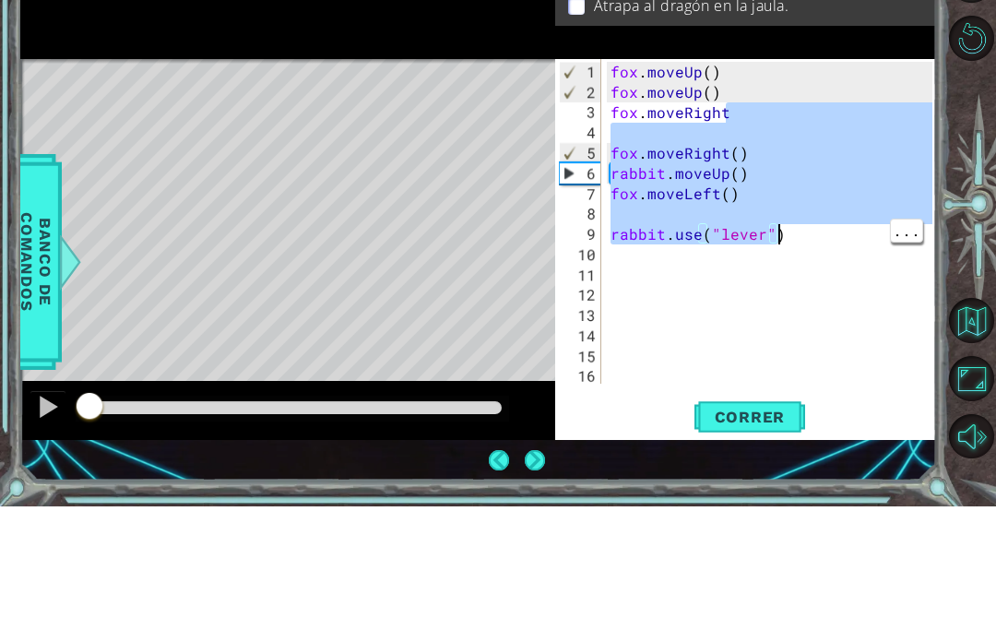
type textarea "rabbit.use("lever")"
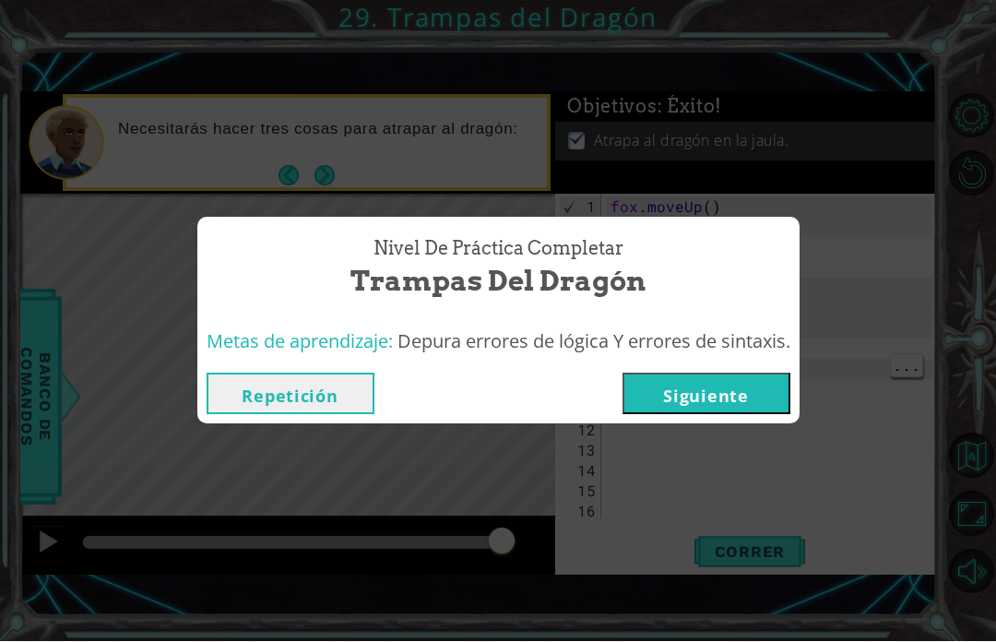
click at [743, 393] on button "Siguiente" at bounding box center [707, 395] width 168 height 42
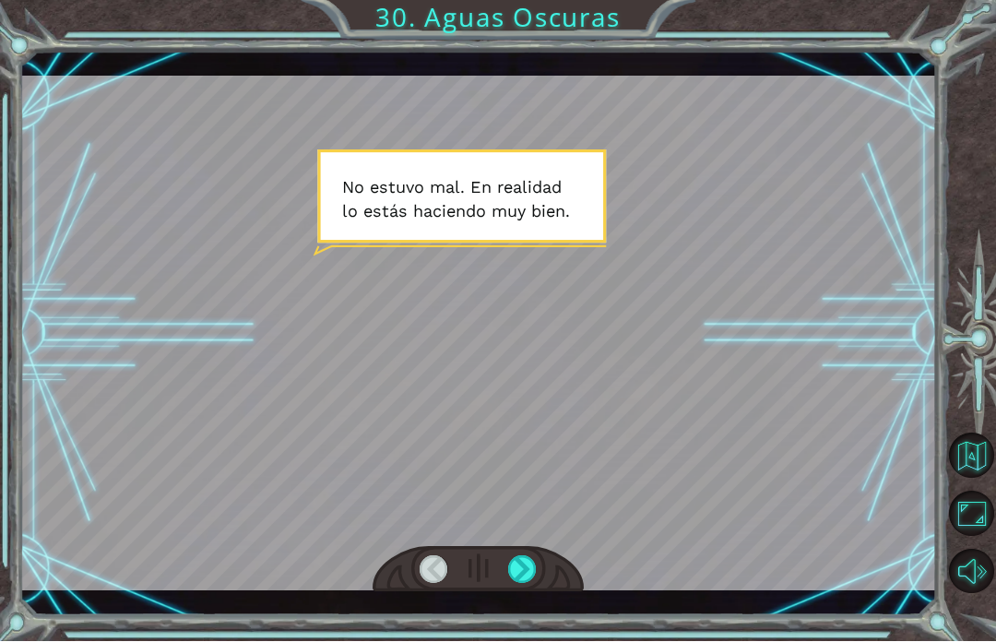
click at [532, 570] on div at bounding box center [522, 570] width 29 height 28
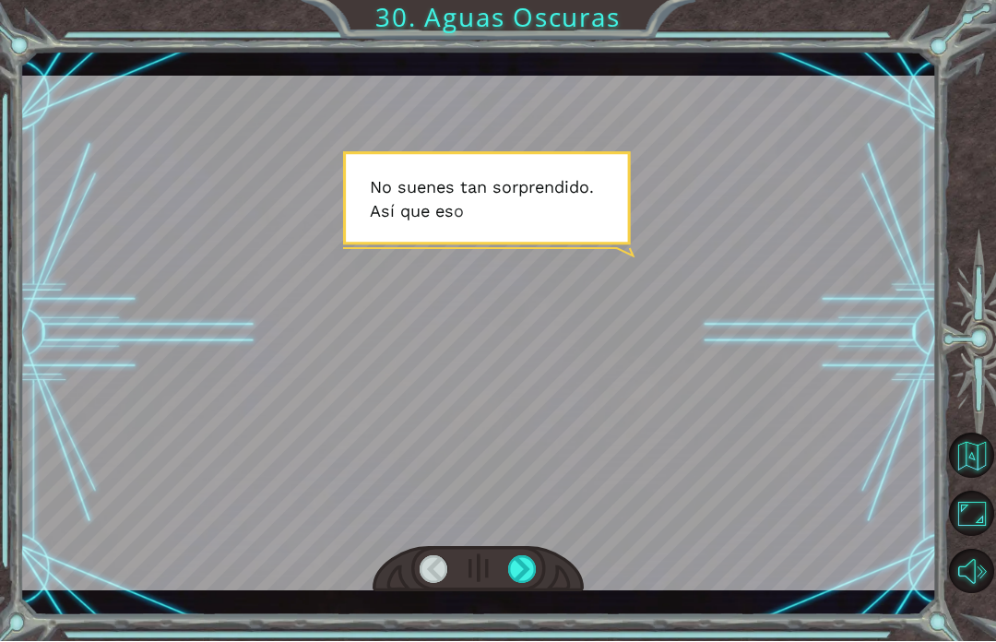
click at [520, 566] on div at bounding box center [522, 570] width 29 height 28
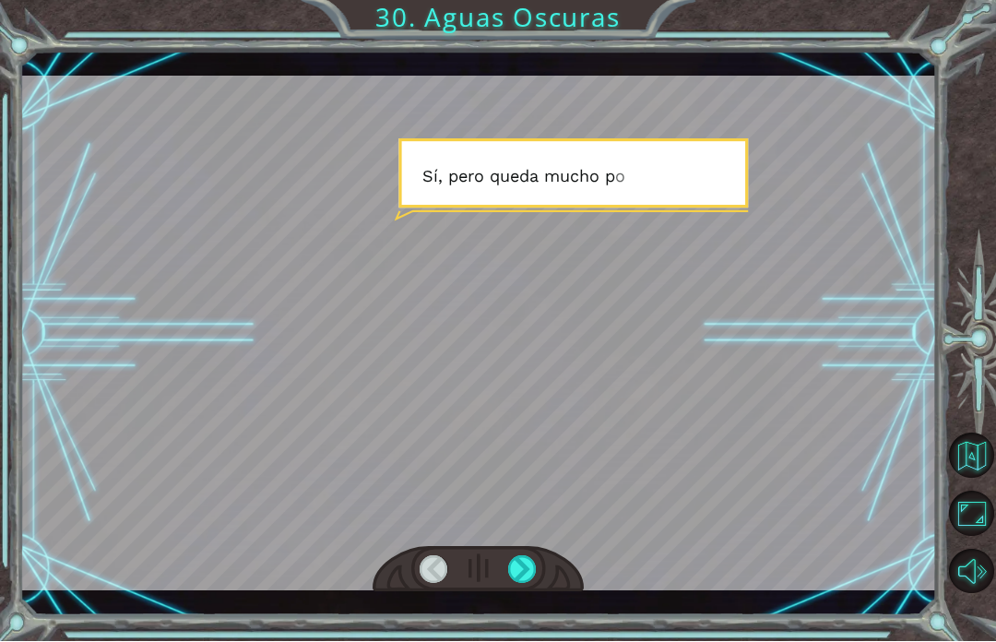
click at [523, 563] on div at bounding box center [522, 570] width 29 height 28
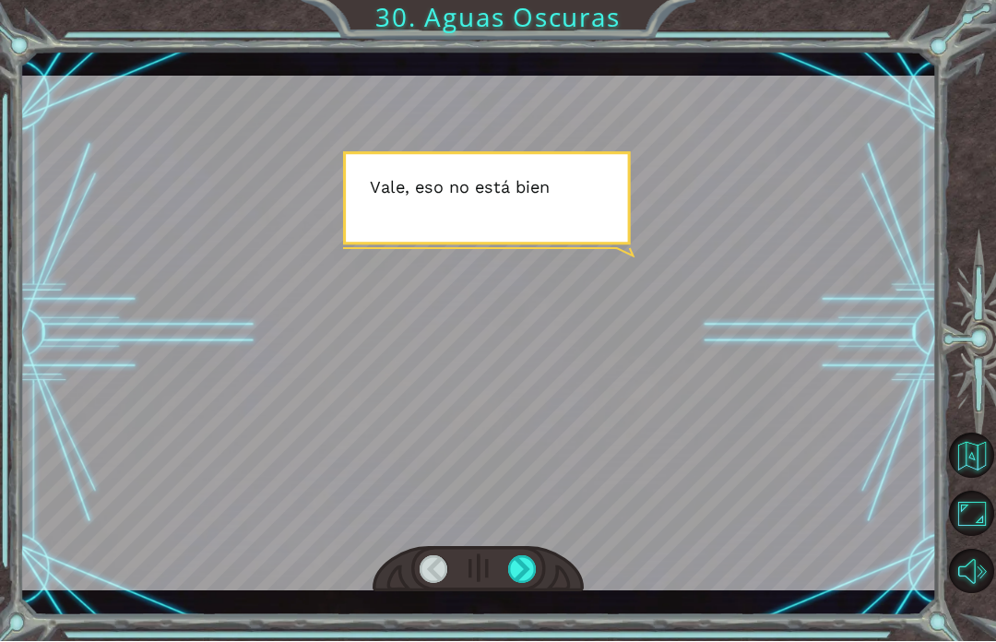
click at [523, 564] on div at bounding box center [522, 570] width 29 height 28
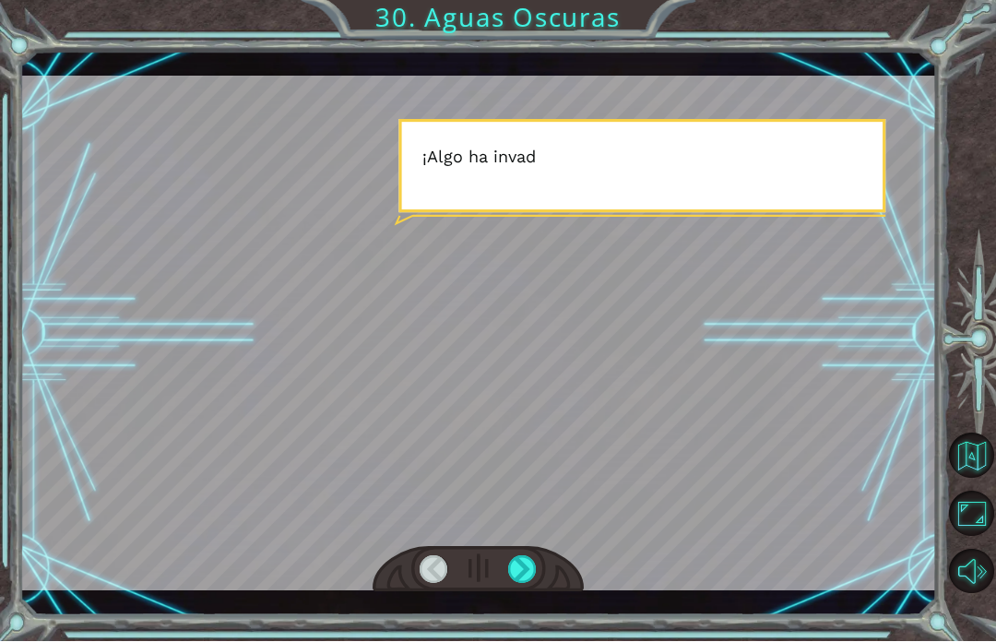
click at [522, 564] on div at bounding box center [522, 570] width 29 height 28
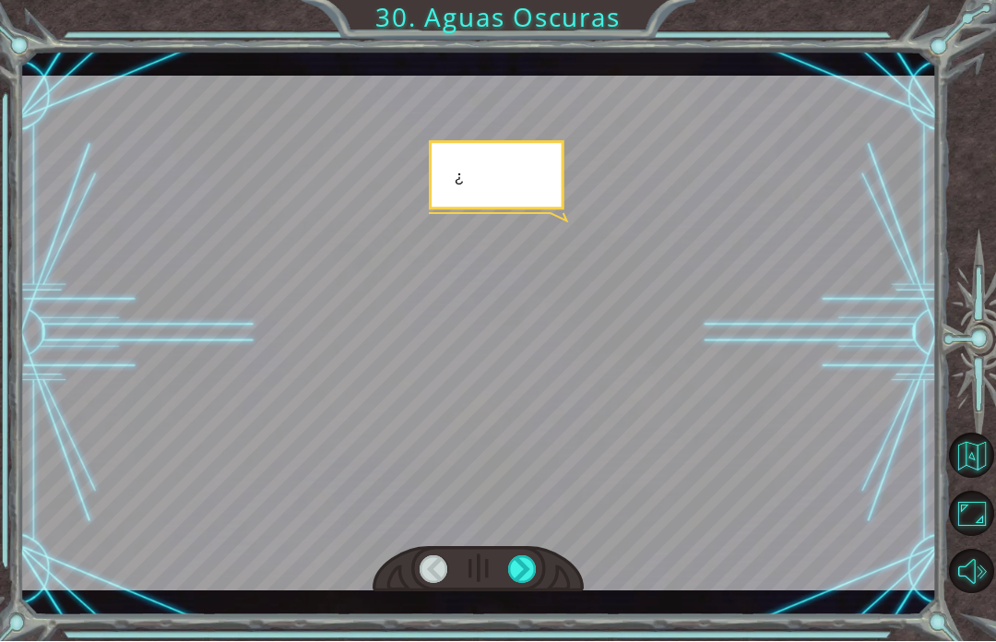
click at [524, 574] on div at bounding box center [522, 570] width 29 height 28
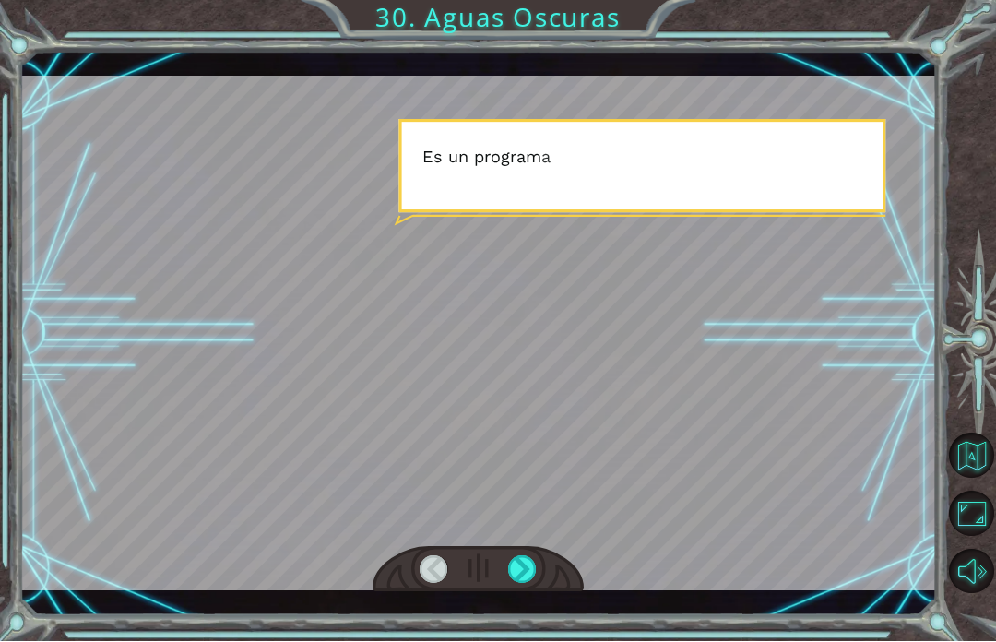
click at [530, 571] on div at bounding box center [522, 570] width 29 height 28
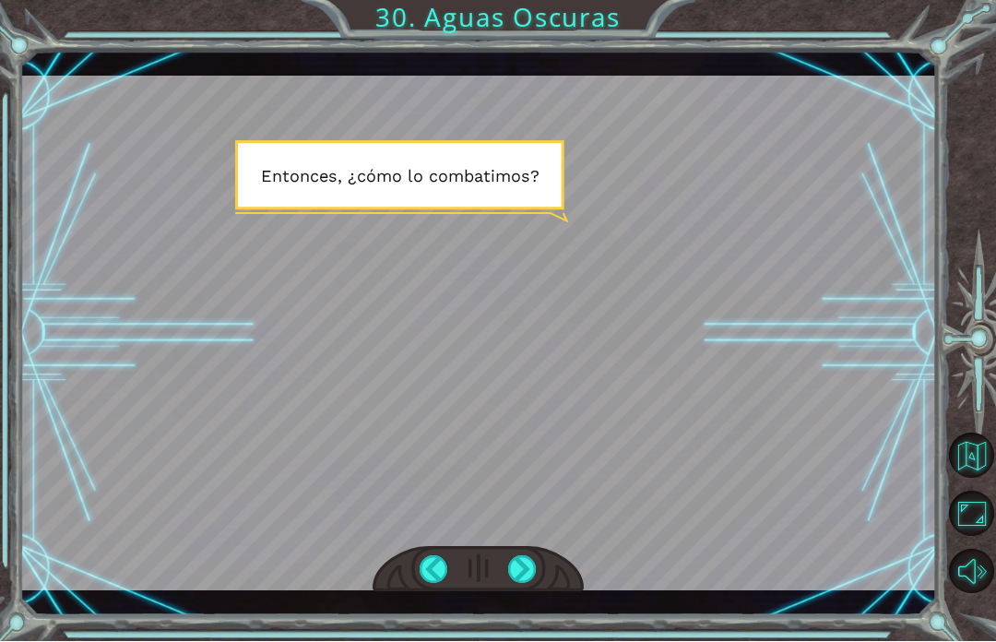
click at [519, 572] on div at bounding box center [522, 570] width 29 height 28
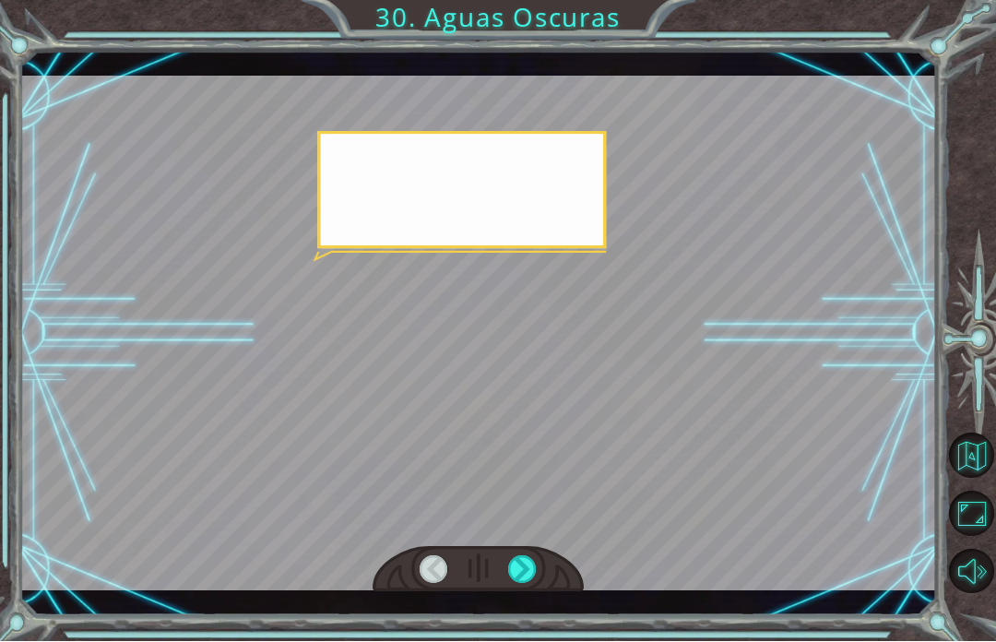
click at [529, 574] on div at bounding box center [522, 570] width 29 height 28
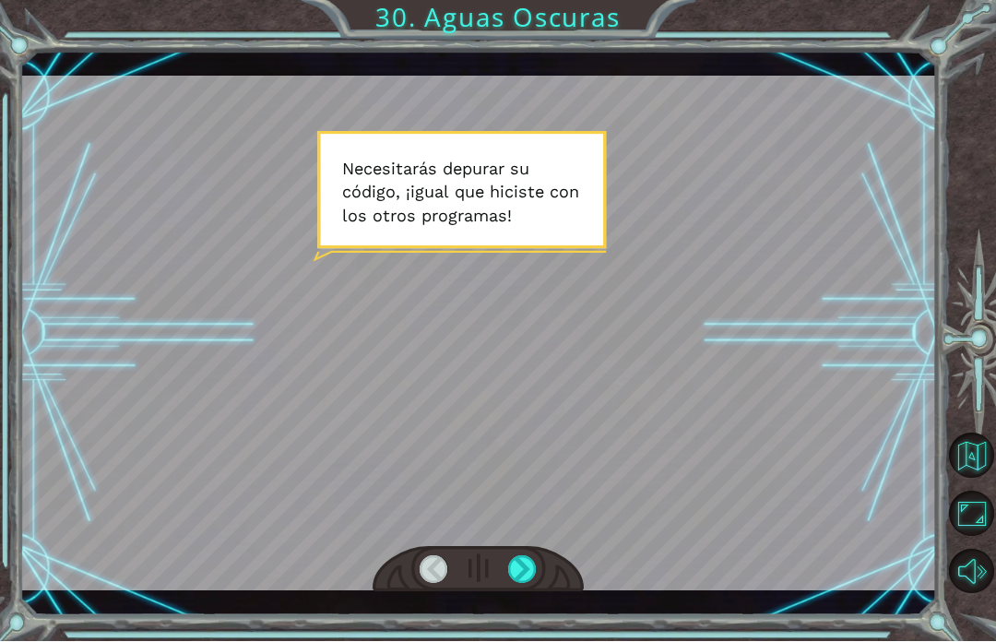
click at [532, 575] on div at bounding box center [522, 570] width 29 height 28
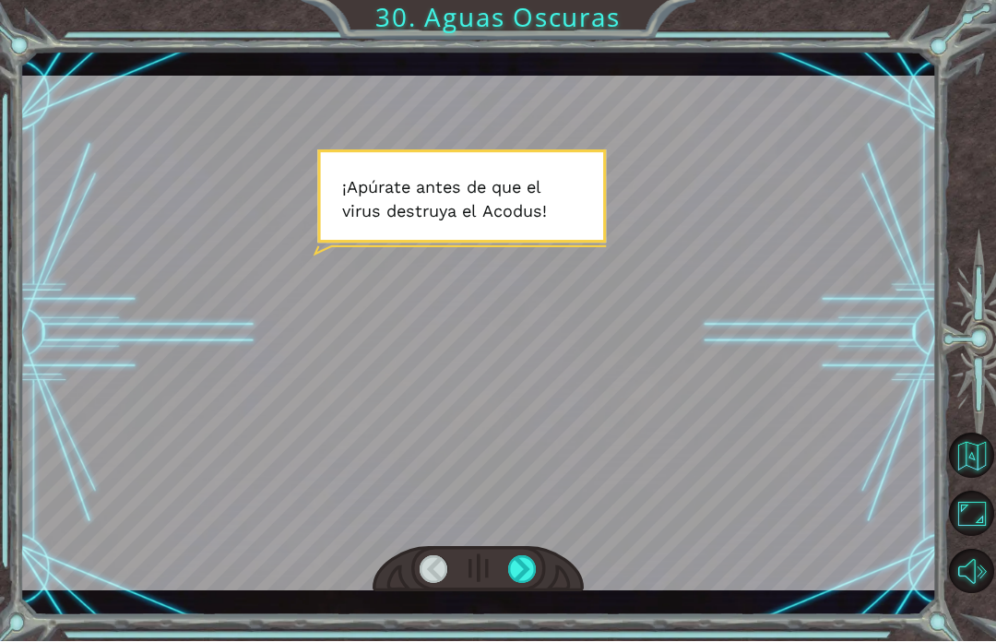
click at [518, 565] on div at bounding box center [522, 570] width 29 height 28
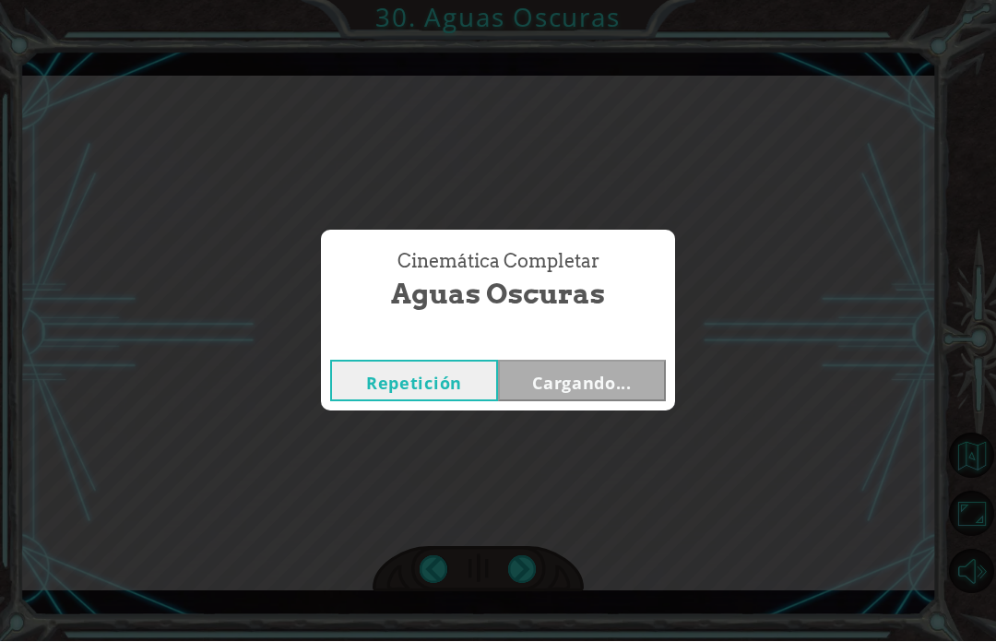
click at [520, 567] on div "Cinemática Completar Aguas Oscuras Repetición Cargando..." at bounding box center [498, 321] width 996 height 642
click at [596, 398] on button "Siguiente" at bounding box center [582, 382] width 168 height 42
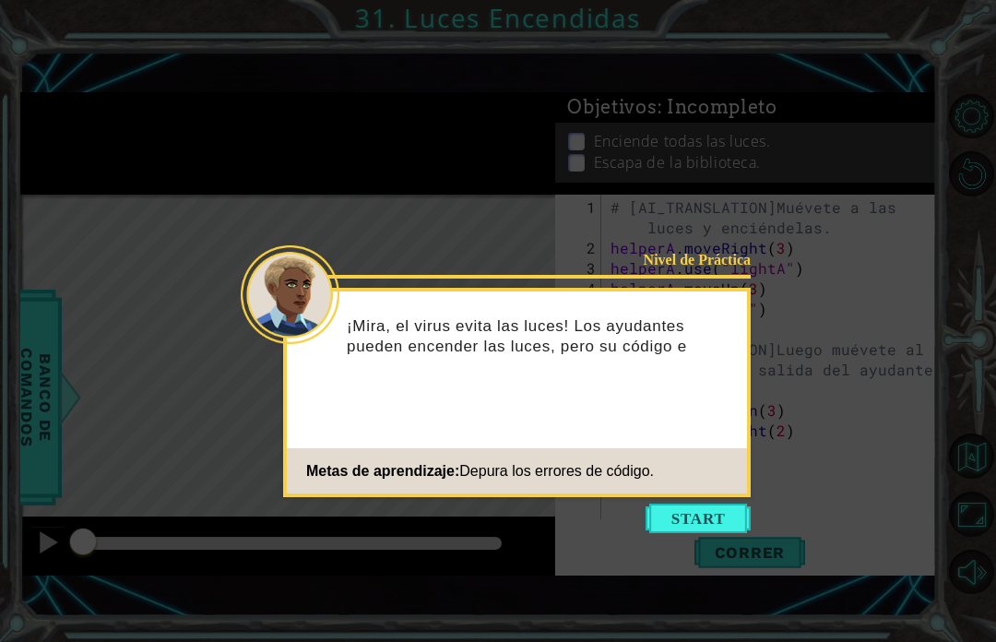
click at [701, 530] on button "Start" at bounding box center [698, 519] width 105 height 30
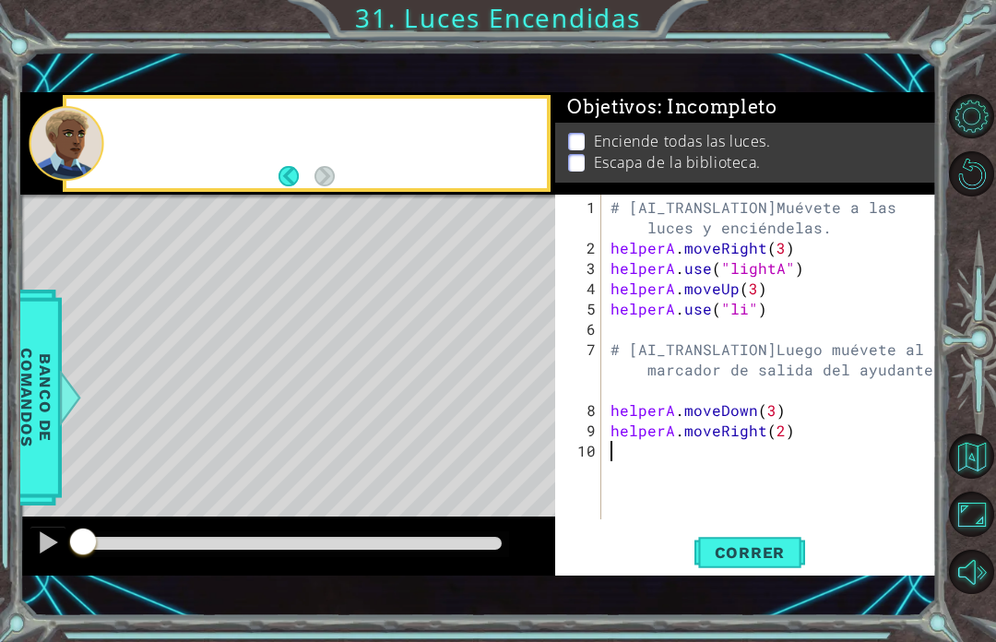
click at [703, 537] on button "Correr" at bounding box center [750, 553] width 111 height 38
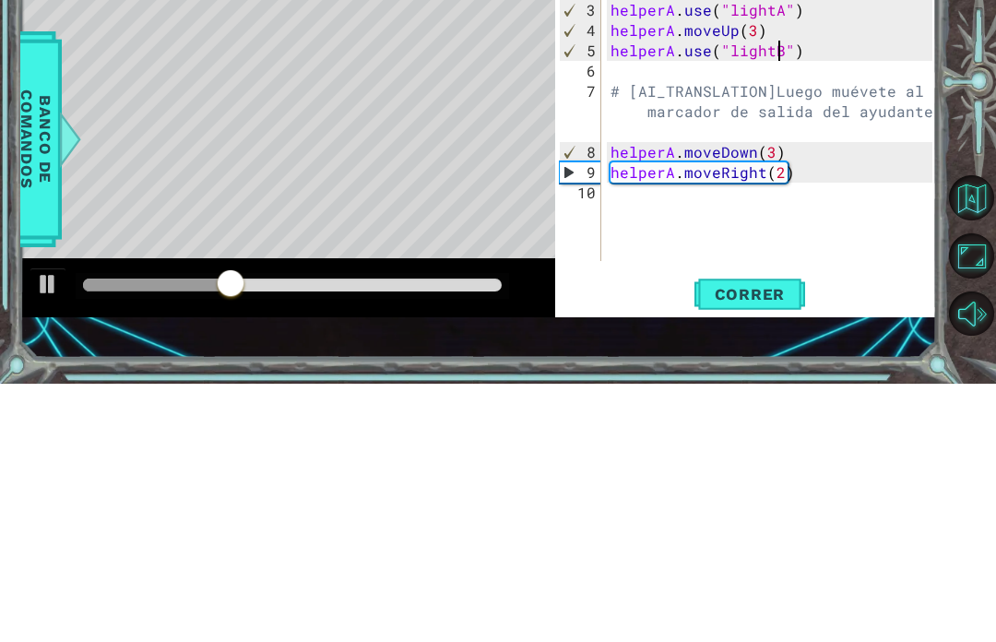
scroll to position [0, 9]
type textarea "helperA.moveDown(1)"
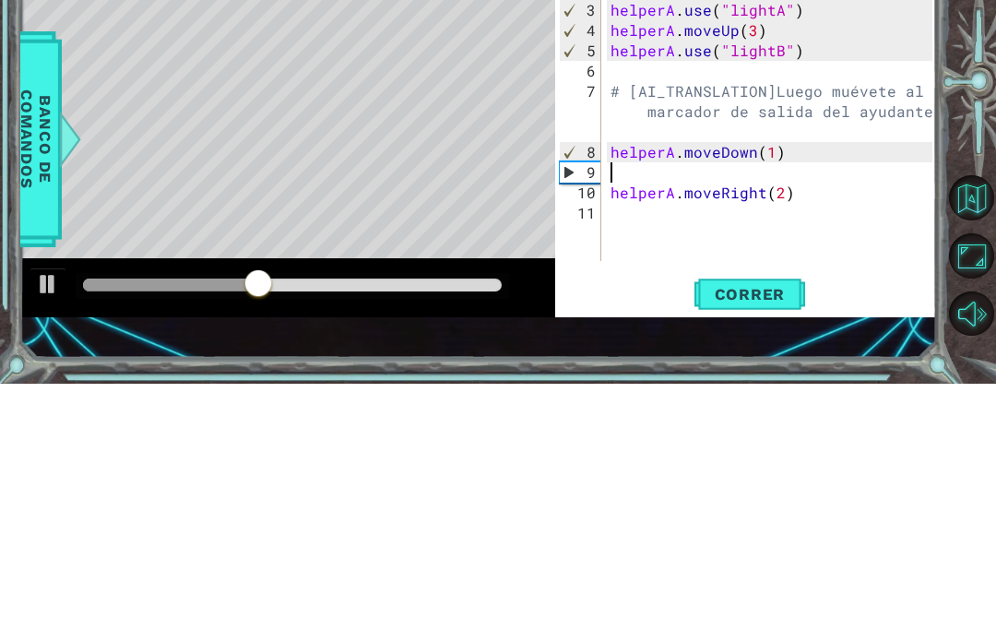
type textarea "helperA.moveDown(1)"
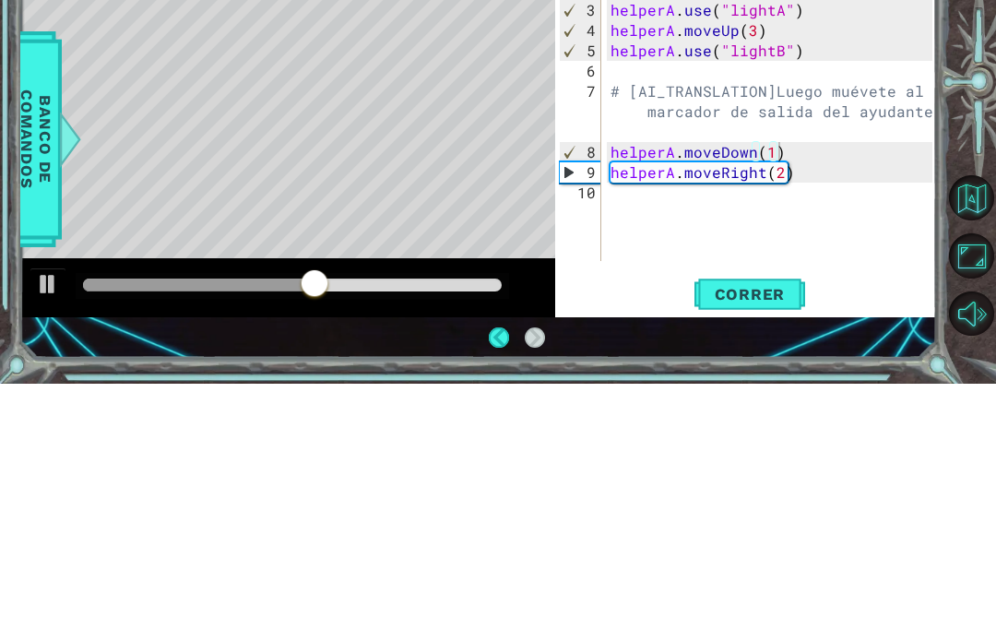
click at [755, 544] on span "Correr" at bounding box center [751, 552] width 108 height 18
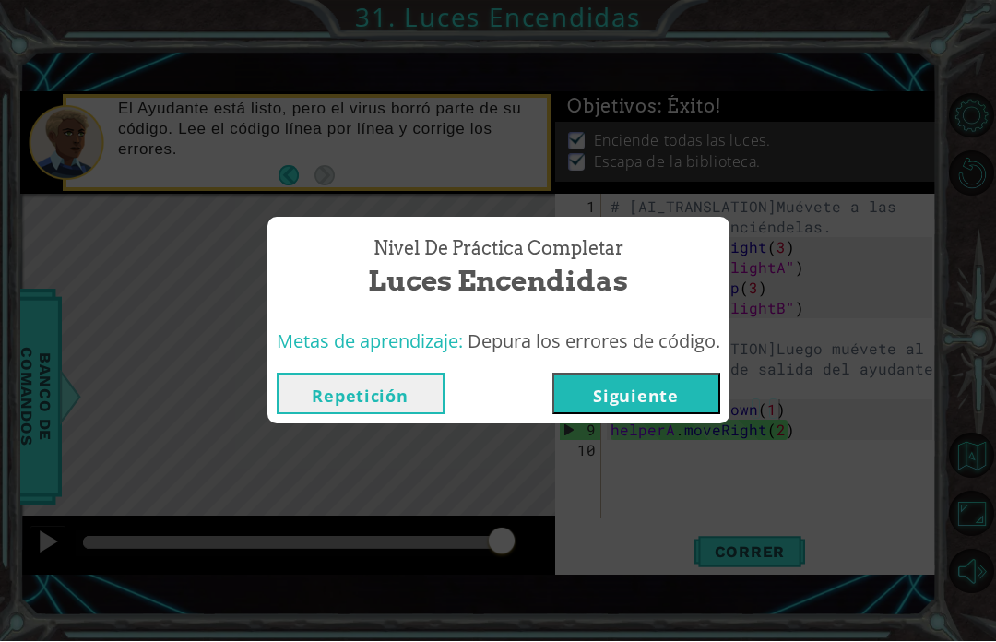
click at [674, 404] on button "Siguiente" at bounding box center [637, 395] width 168 height 42
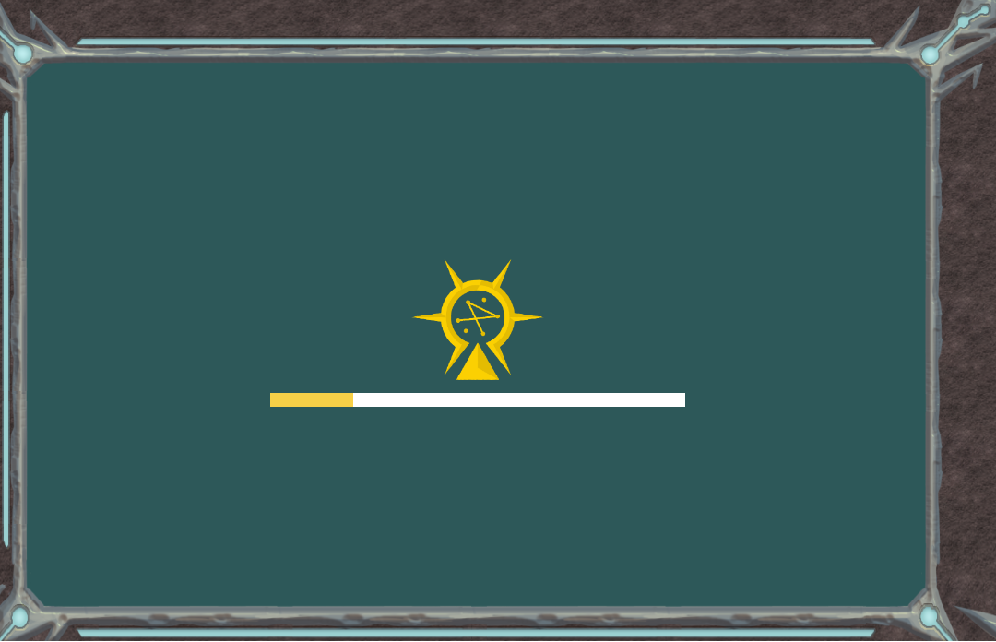
click at [666, 381] on div at bounding box center [477, 334] width 415 height 148
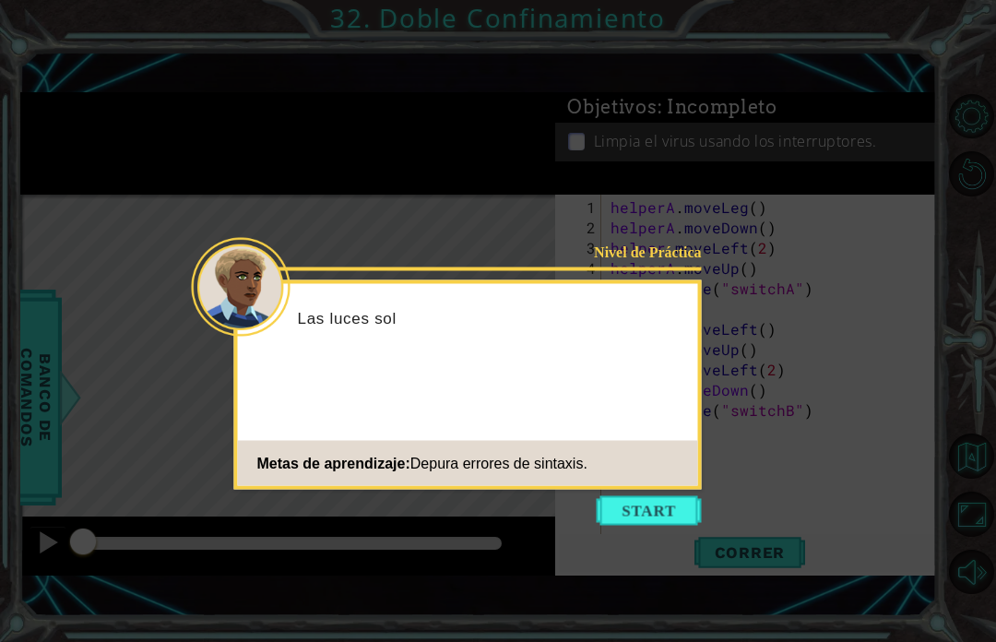
click at [650, 496] on button "Start" at bounding box center [649, 511] width 105 height 30
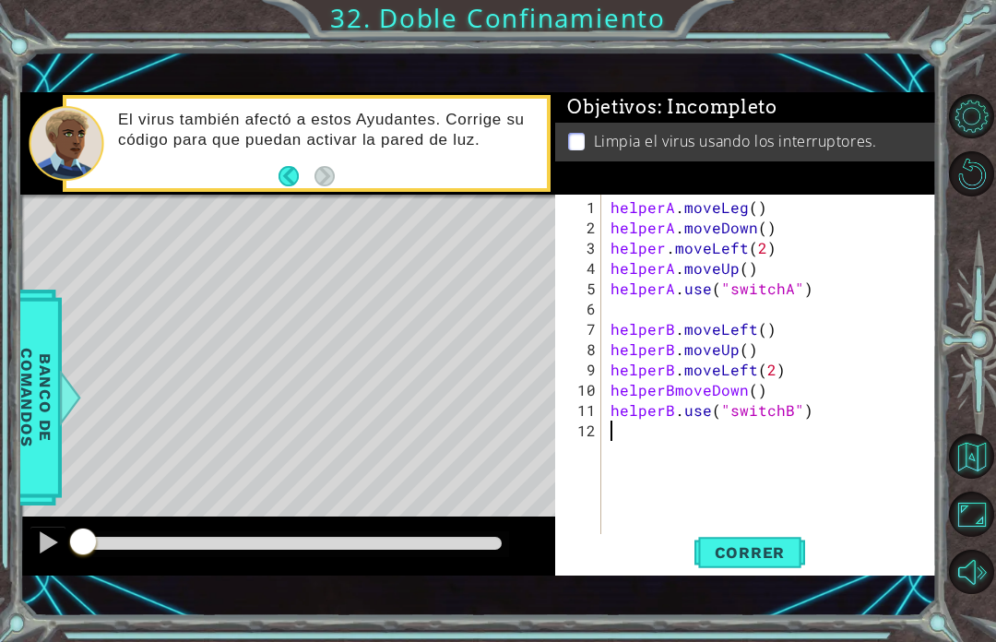
click at [746, 544] on span "Correr" at bounding box center [751, 552] width 108 height 18
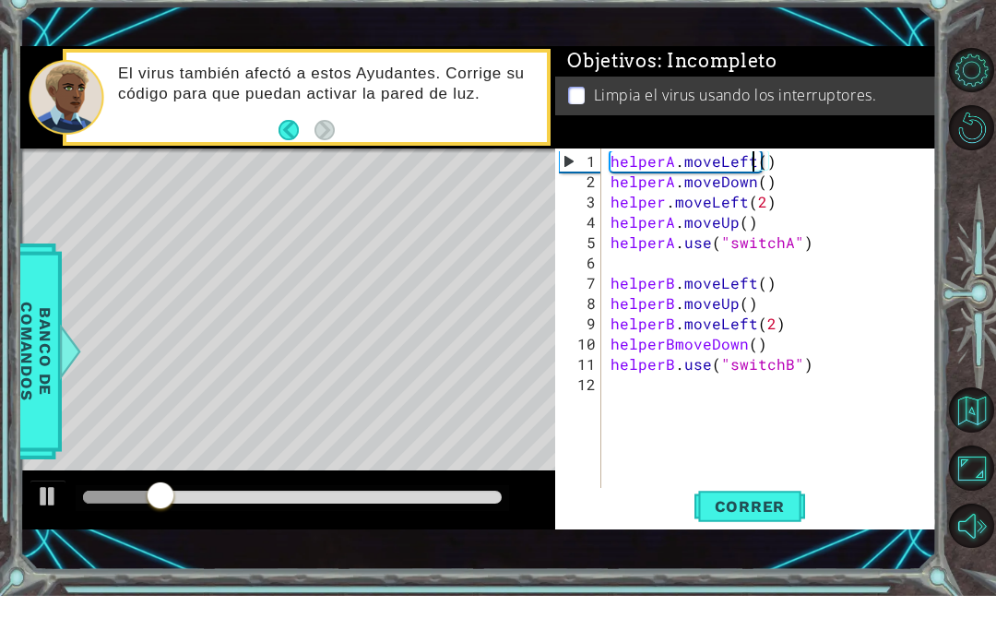
scroll to position [0, 9]
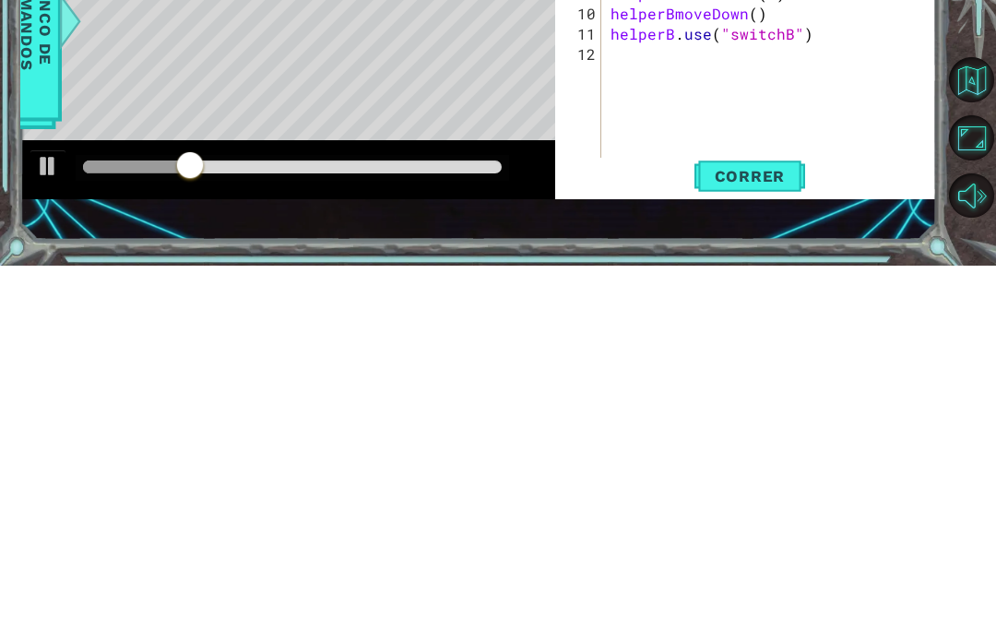
click at [785, 534] on button "Correr" at bounding box center [750, 553] width 111 height 38
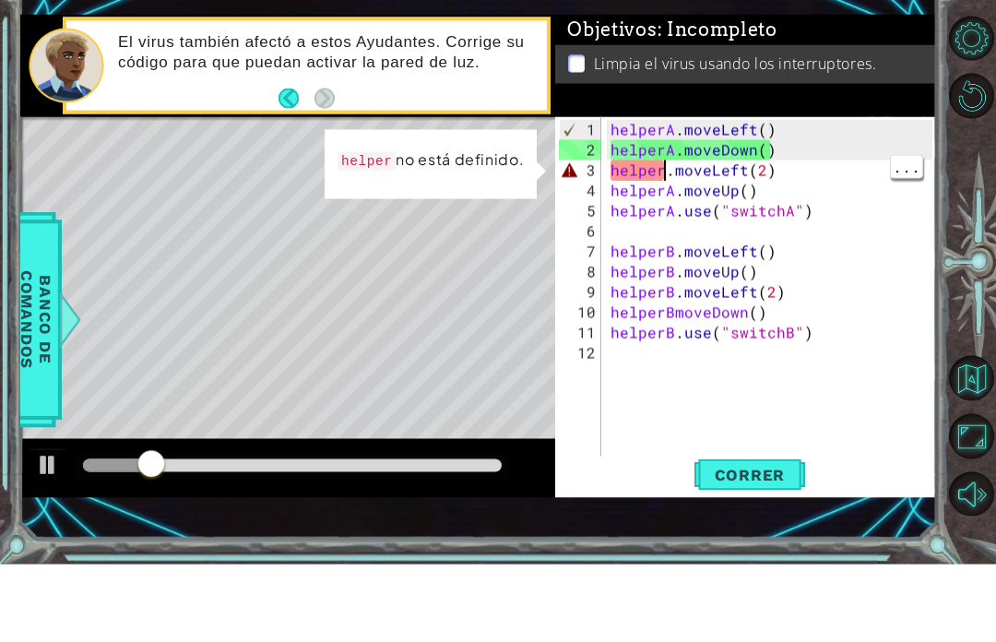
scroll to position [0, 4]
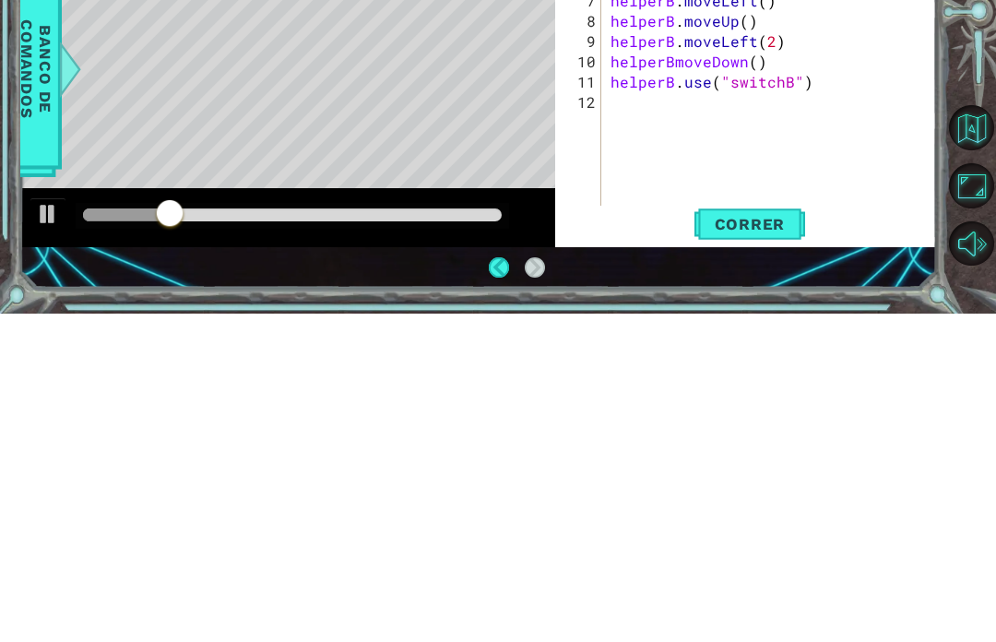
click at [760, 534] on button "Correr" at bounding box center [750, 553] width 111 height 38
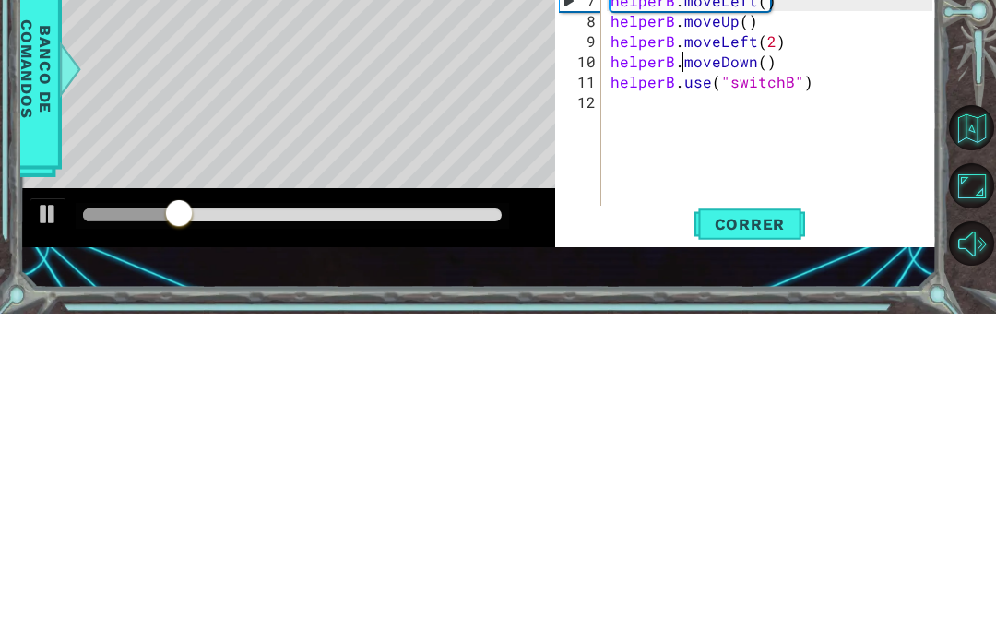
scroll to position [0, 5]
type textarea "helperB.moveDown()"
click at [759, 534] on button "Correr" at bounding box center [750, 553] width 111 height 38
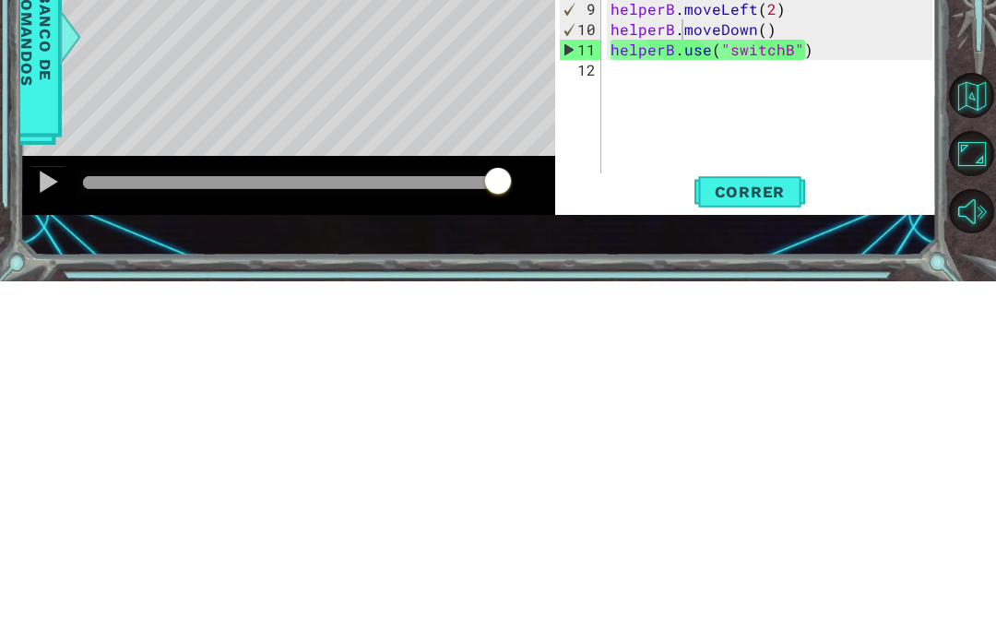
scroll to position [64, 0]
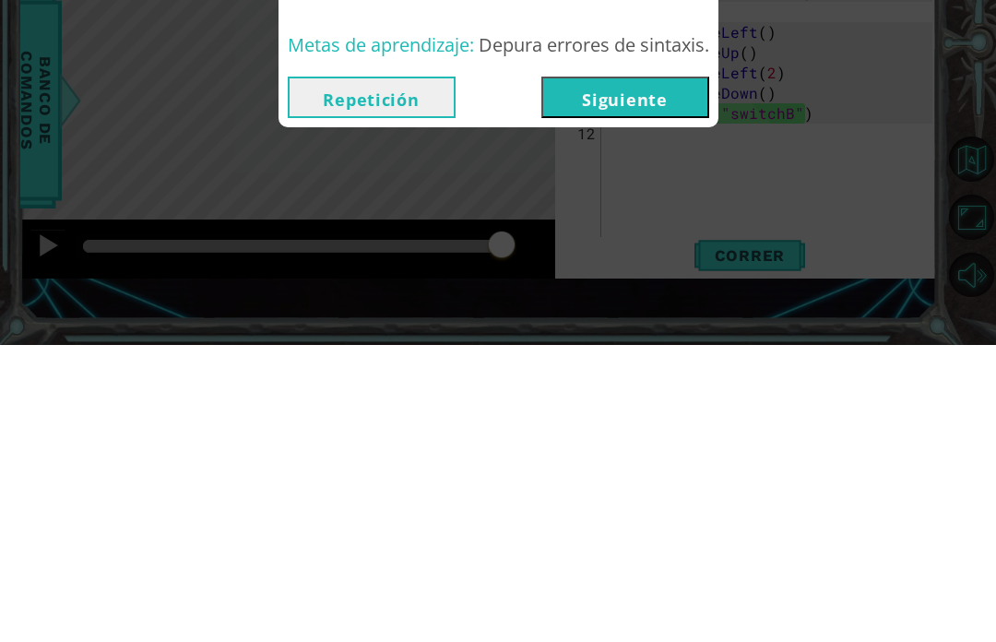
click at [638, 404] on button "Siguiente" at bounding box center [626, 395] width 168 height 42
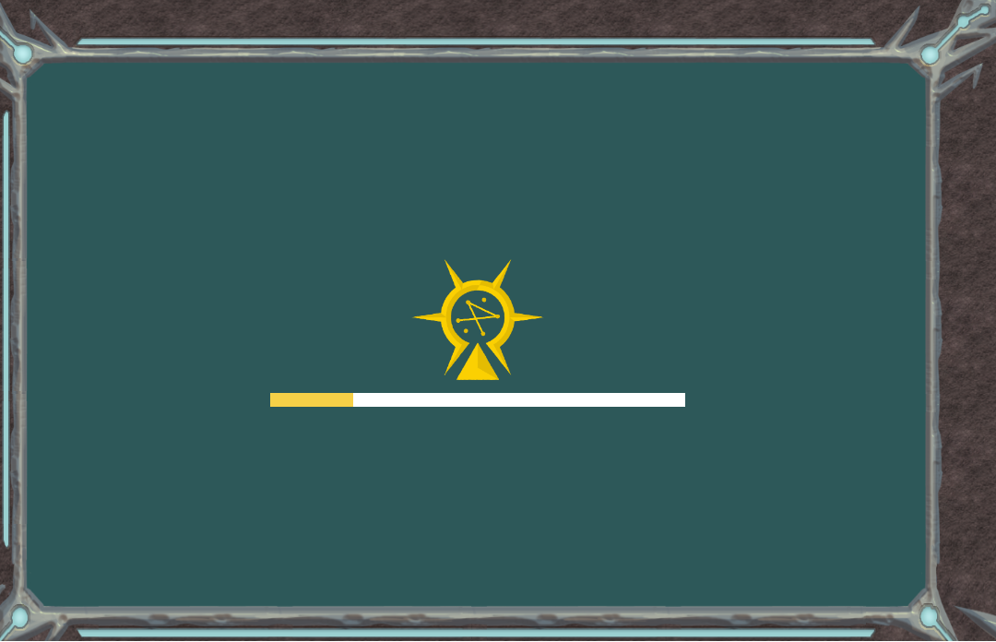
click at [644, 406] on div at bounding box center [477, 401] width 415 height 14
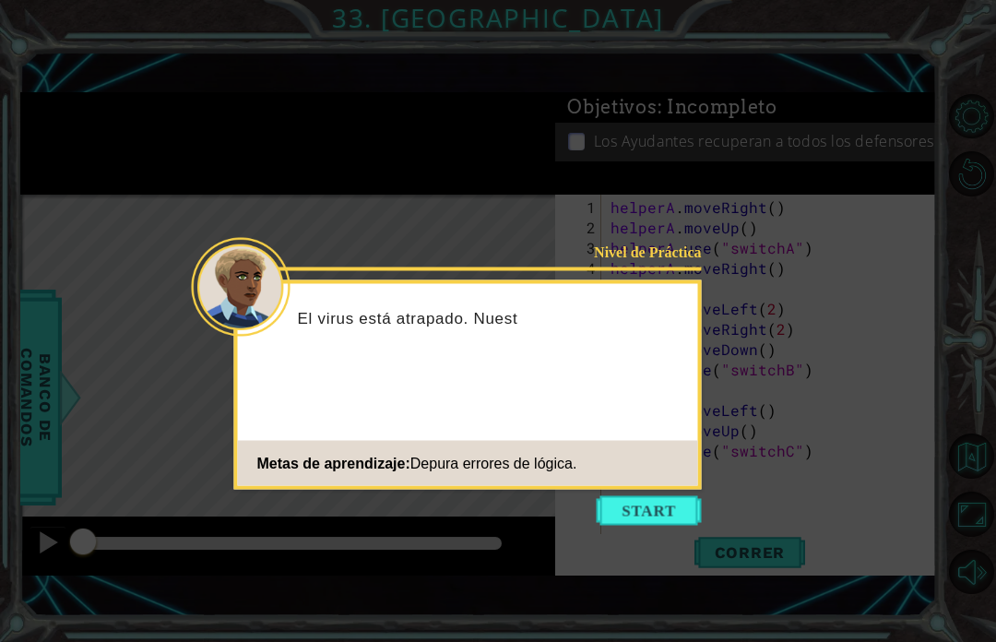
click at [665, 496] on button "Start" at bounding box center [649, 511] width 105 height 30
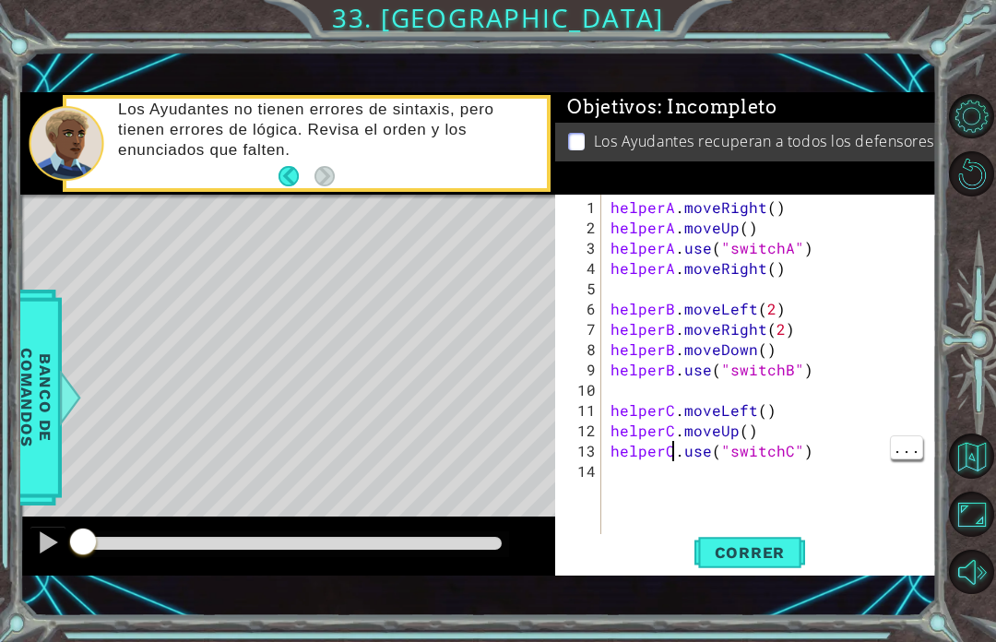
click at [792, 253] on div "helperA . moveRight ( ) helperA . moveUp ( ) helperA . use ( "switchA" ) helper…" at bounding box center [774, 390] width 335 height 386
click at [807, 246] on div "helperA . moveRight ( ) helperA . moveUp ( ) helperA . use ( "switchA" ) helper…" at bounding box center [774, 390] width 335 height 386
click at [842, 159] on div "Los Ayudantes recuperan a todos los defensores usando interruptores." at bounding box center [745, 142] width 381 height 38
click at [799, 235] on div "helperA . moveRight ( ) helperA . moveUp ( ) helperA . moveRight helperA . move…" at bounding box center [774, 390] width 335 height 386
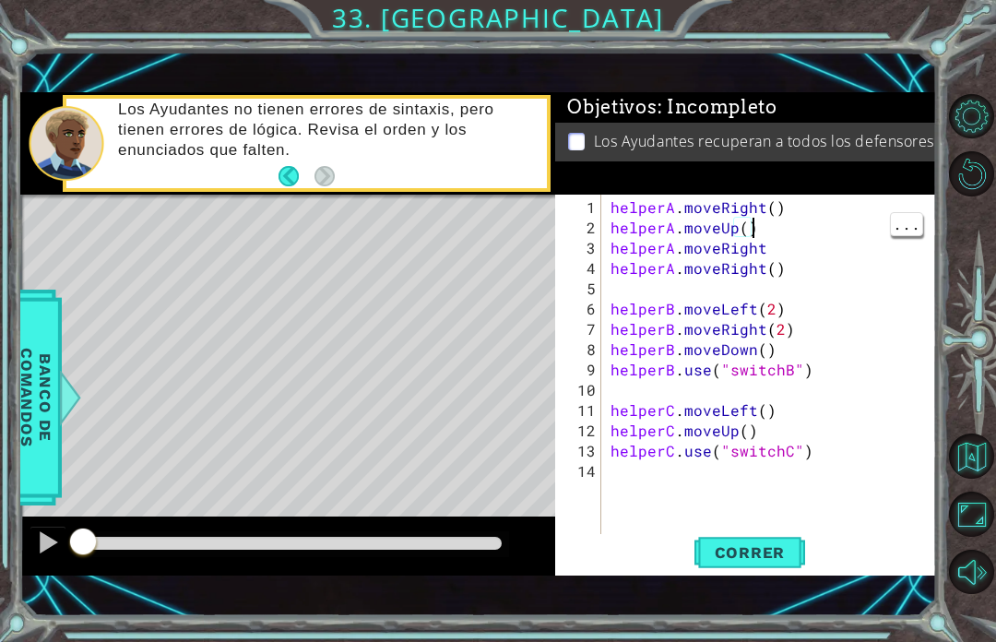
click at [788, 254] on div "helperA . moveRight ( ) helperA . moveUp ( ) helperA . moveRight helperA . move…" at bounding box center [774, 390] width 335 height 386
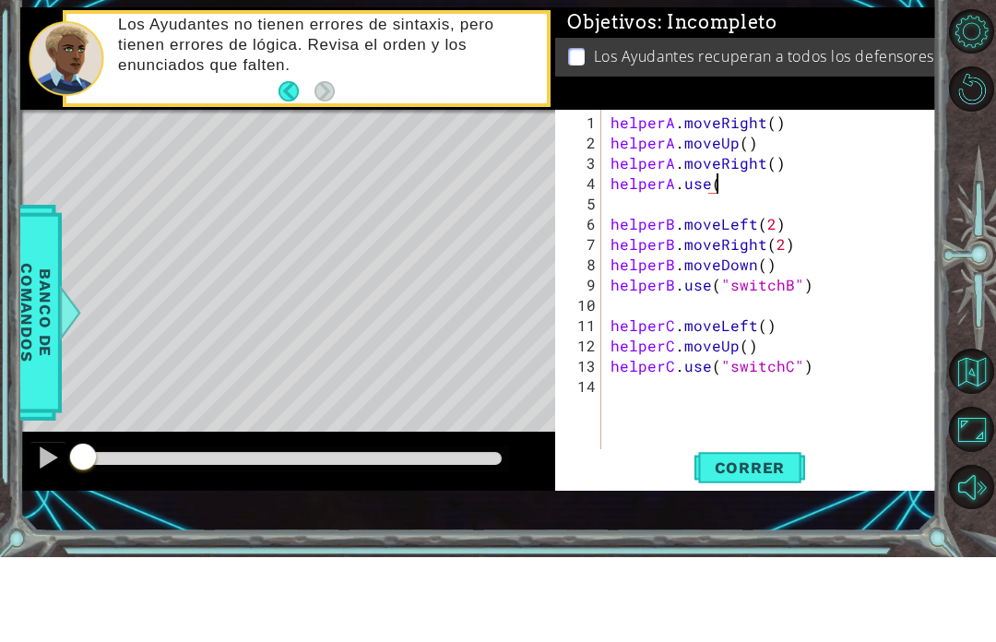
scroll to position [0, 6]
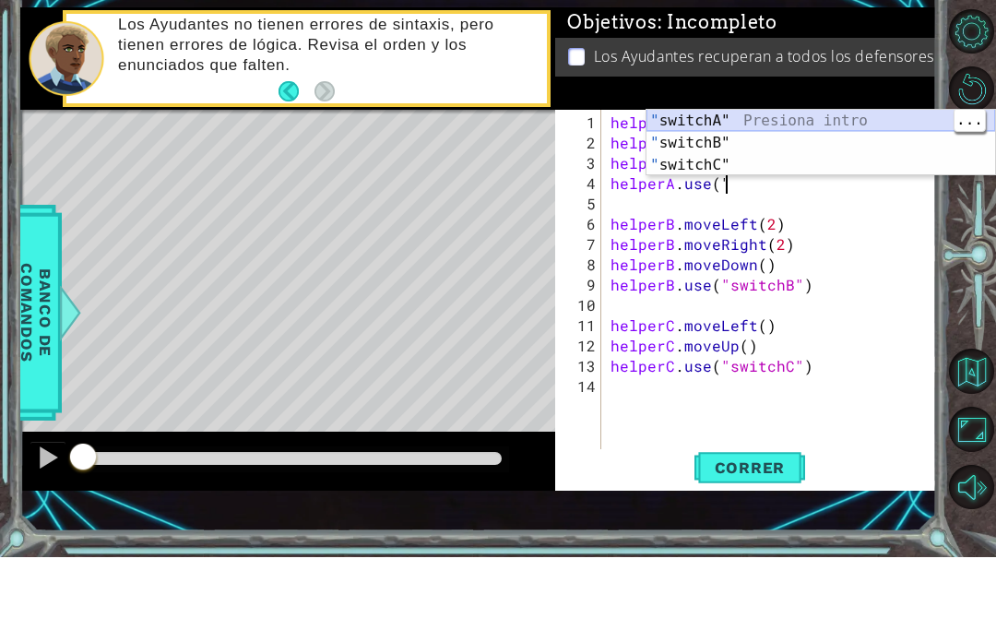
click at [735, 195] on div "" switchA" Presiona intro " switchB" Presiona intro " switchC" Presiona intro" at bounding box center [821, 250] width 349 height 111
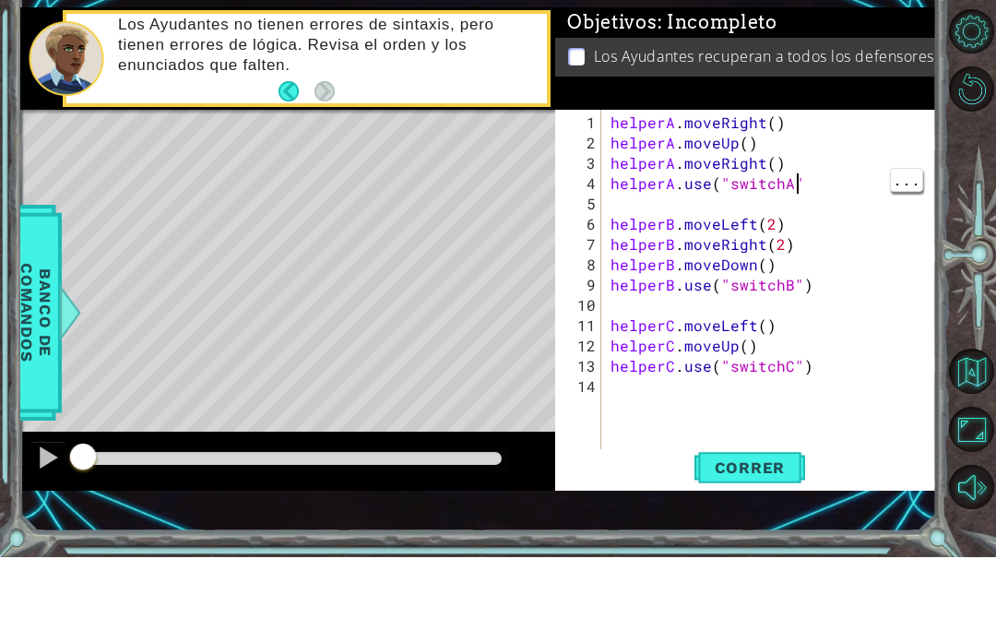
click at [823, 197] on div "helperA . moveRight ( ) helperA . moveUp ( ) helperA . moveRight ( ) helperA . …" at bounding box center [774, 390] width 335 height 386
click at [815, 226] on div "helperA . moveRight ( ) helperA . moveUp ( ) helperA . moveRight ( ) helperA . …" at bounding box center [774, 390] width 335 height 386
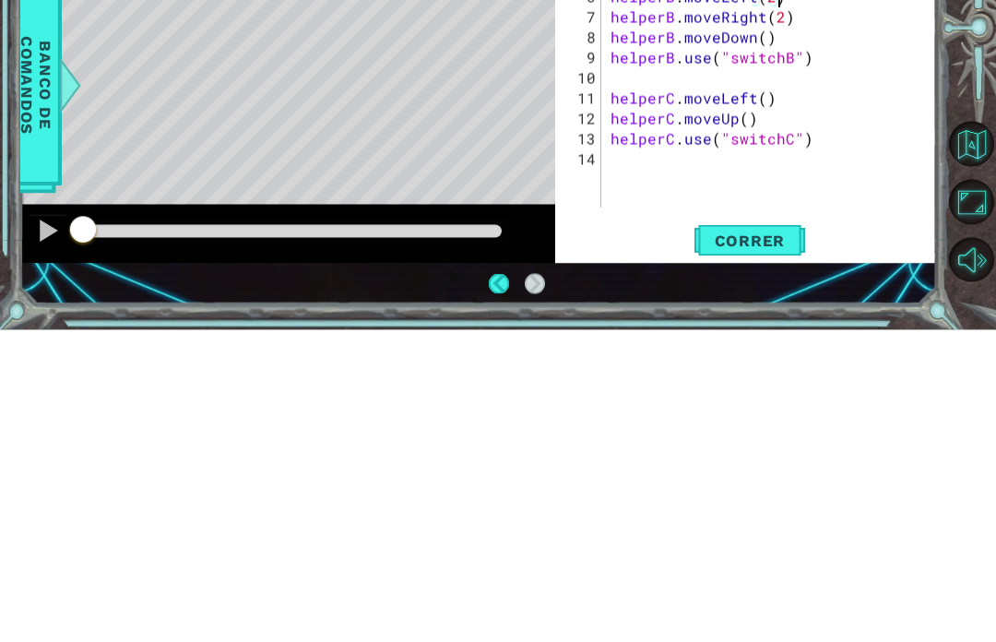
click at [755, 543] on span "Correr" at bounding box center [751, 552] width 108 height 18
type textarea "helperC.moveUp()"
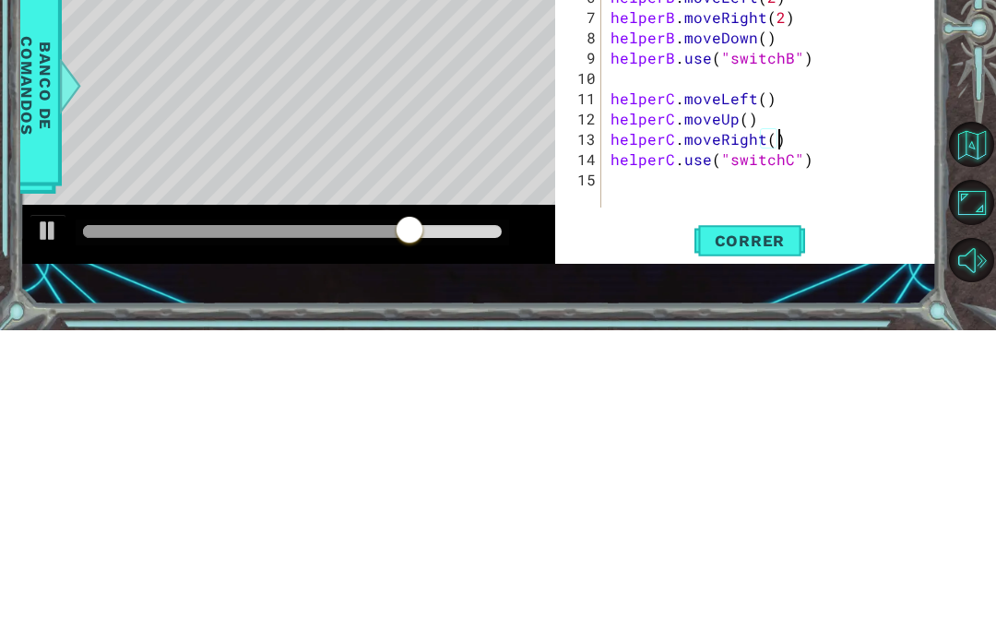
click at [780, 543] on span "Correr" at bounding box center [751, 552] width 108 height 18
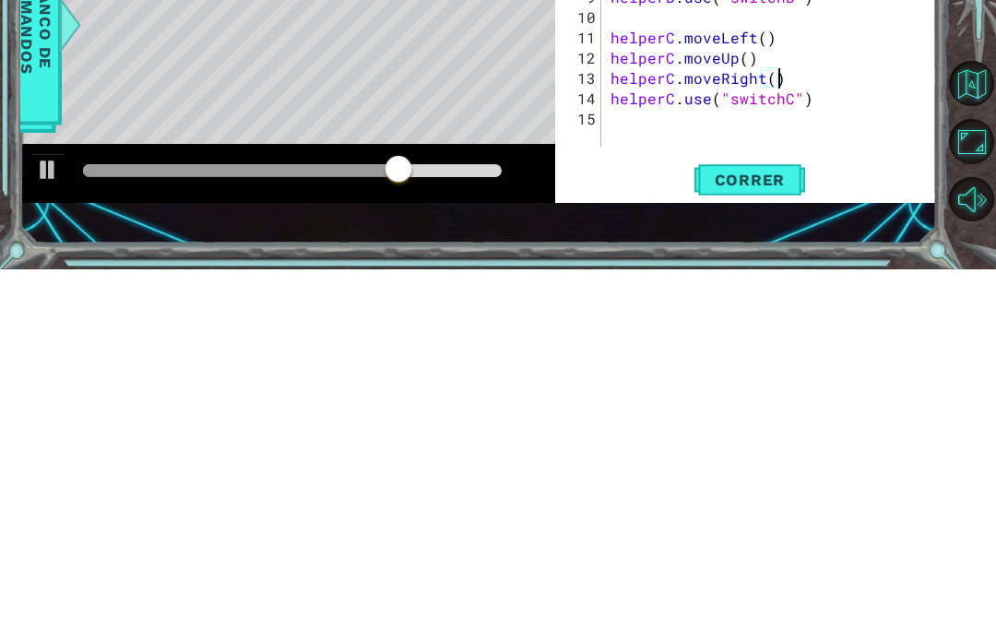
click at [778, 543] on span "Correr" at bounding box center [751, 552] width 108 height 18
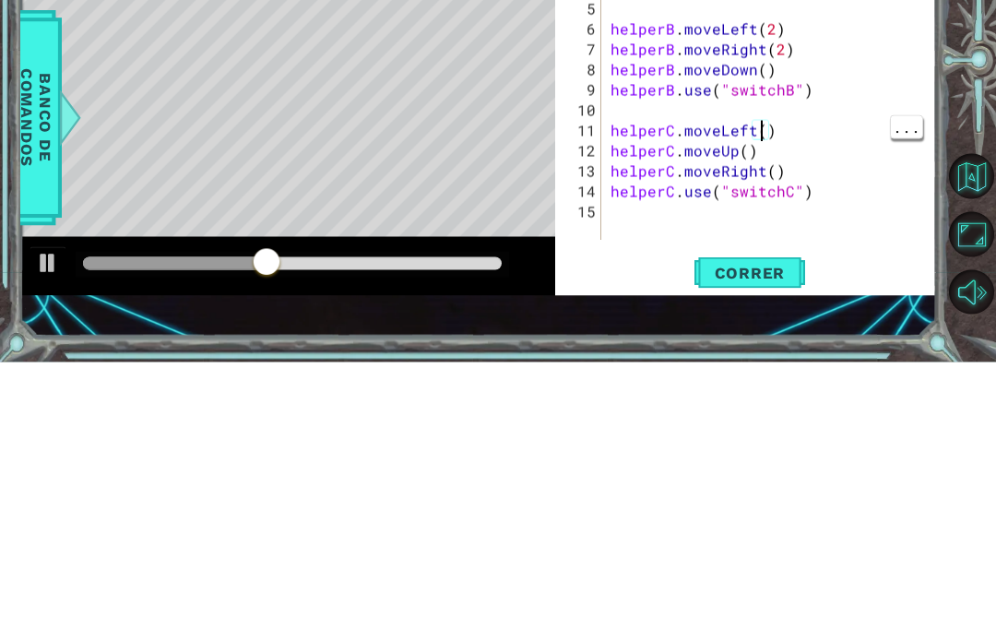
click at [758, 197] on div "helperA . moveRight ( ) helperA . moveUp ( ) helperA . moveRight ( ) helperA . …" at bounding box center [774, 379] width 335 height 365
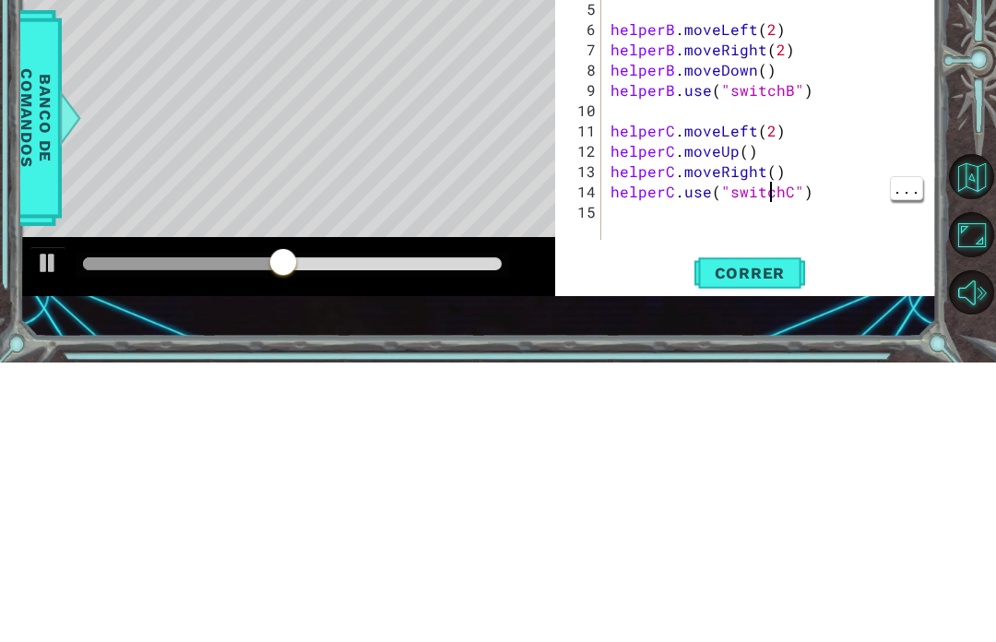
click at [767, 197] on div "helperA . moveRight ( ) helperA . moveUp ( ) helperA . moveRight ( ) helperA . …" at bounding box center [774, 379] width 335 height 365
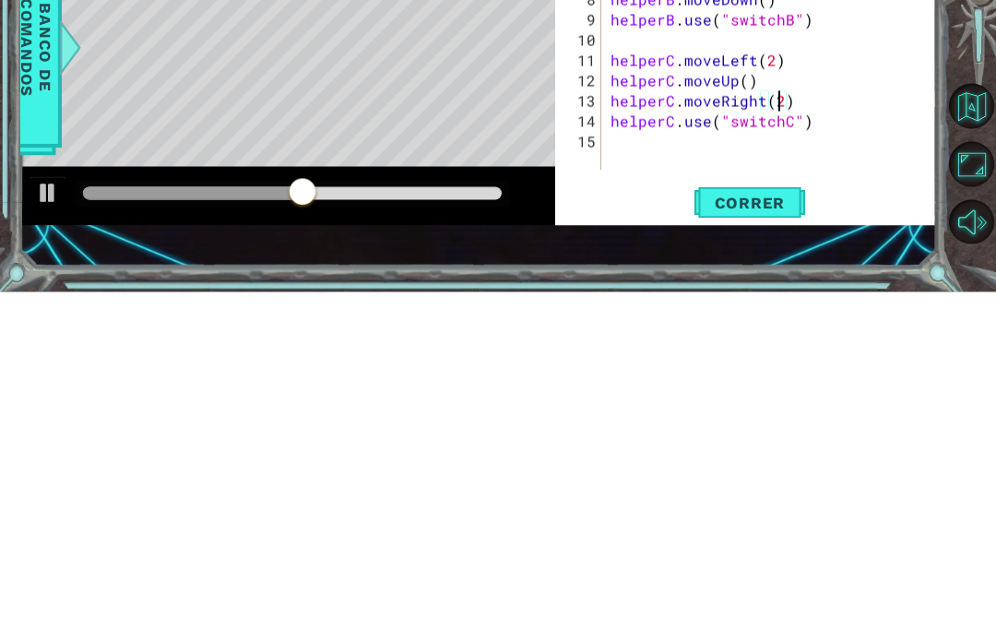
click at [771, 543] on span "Correr" at bounding box center [751, 552] width 108 height 18
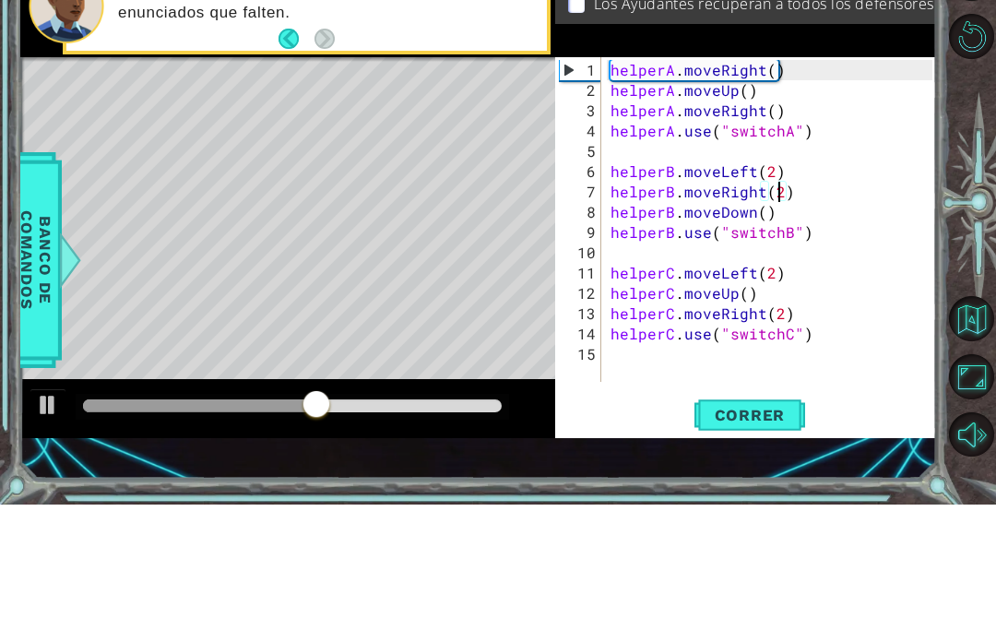
scroll to position [0, 9]
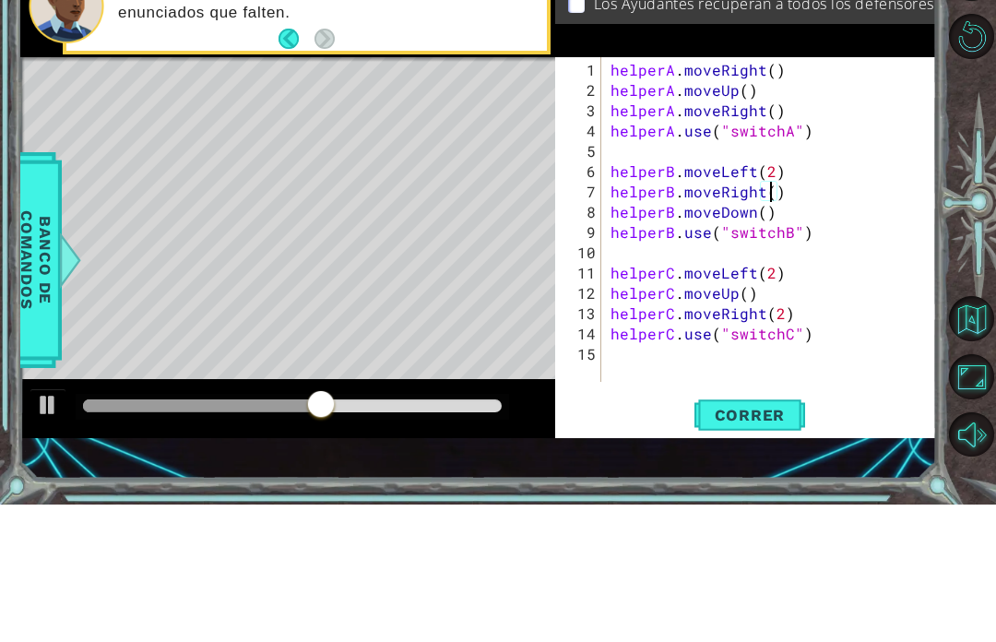
click at [764, 215] on div "helperA . moveRight ( ) helperA . moveUp ( ) helperA . moveRight ( ) helperA . …" at bounding box center [774, 379] width 335 height 365
click at [751, 197] on div "helperA . moveRight ( ) helperA . moveUp ( ) helperA . moveRight ( ) helperA . …" at bounding box center [774, 379] width 335 height 365
click at [743, 197] on div "helperA . moveRight ( ) helperA . moveUp ( ) helperA . moveRight ( ) helperA . …" at bounding box center [774, 379] width 335 height 365
click at [755, 197] on div "helperA . moveRight ( ) helperA . moveUp ( ) helperA . moveRight ( ) helperA . …" at bounding box center [774, 379] width 335 height 365
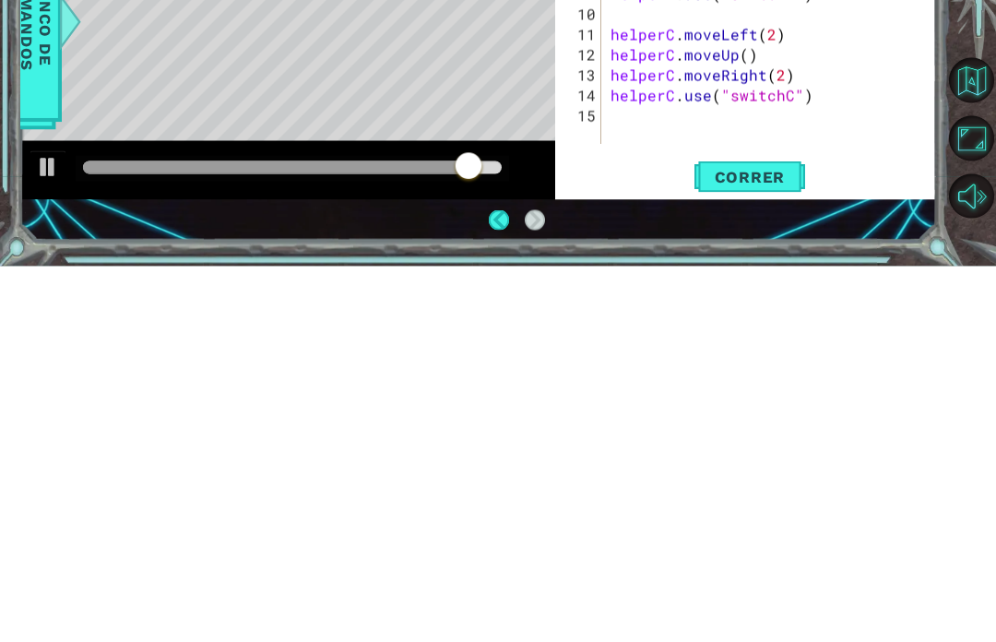
type textarea "helperB.moveRight(2)"
click at [786, 543] on span "Correr" at bounding box center [751, 552] width 108 height 18
